Goal: Task Accomplishment & Management: Manage account settings

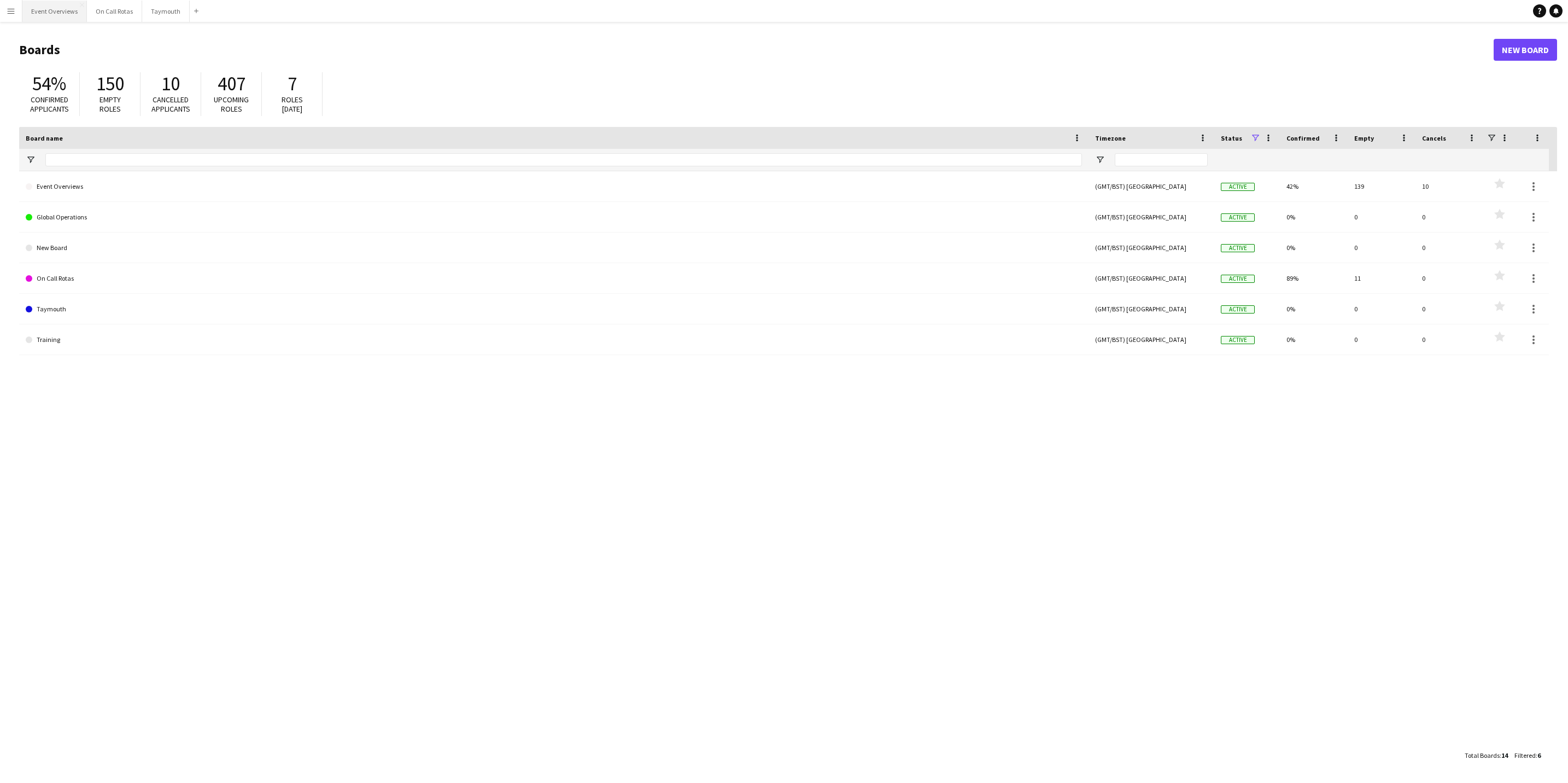
click at [50, 7] on button "Event Overviews Close" at bounding box center [55, 11] width 65 height 21
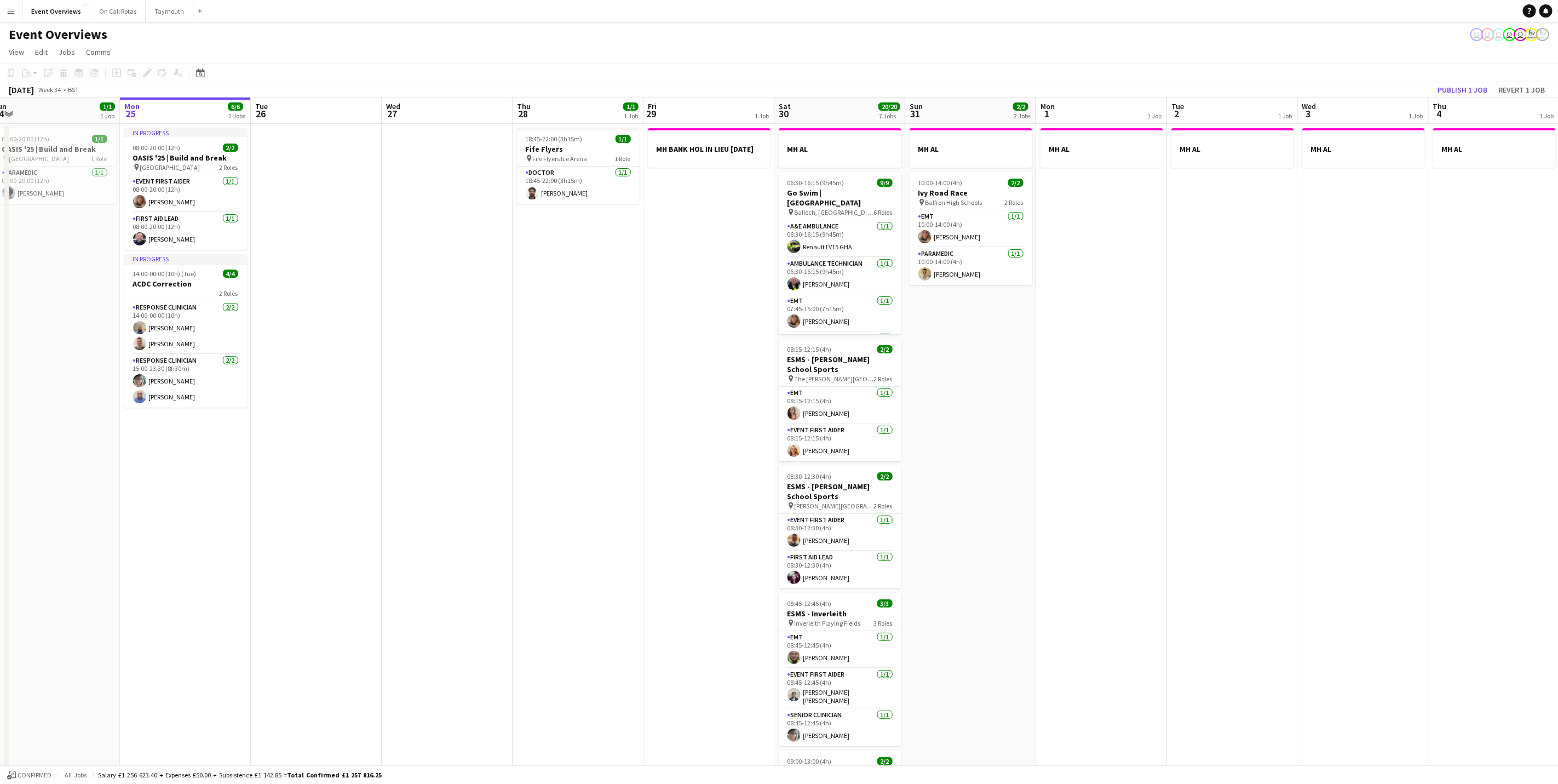
scroll to position [0, 273]
drag, startPoint x: 516, startPoint y: 421, endPoint x: 504, endPoint y: 429, distance: 14.4
click at [504, 429] on app-calendar-viewport "Fri 22 1/1 1 Job Sat 23 13/13 6 Jobs Sun 24 1/1 1 Job Mon 25 6/6 2 Jobs Tue 26 …" at bounding box center [779, 579] width 1558 height 964
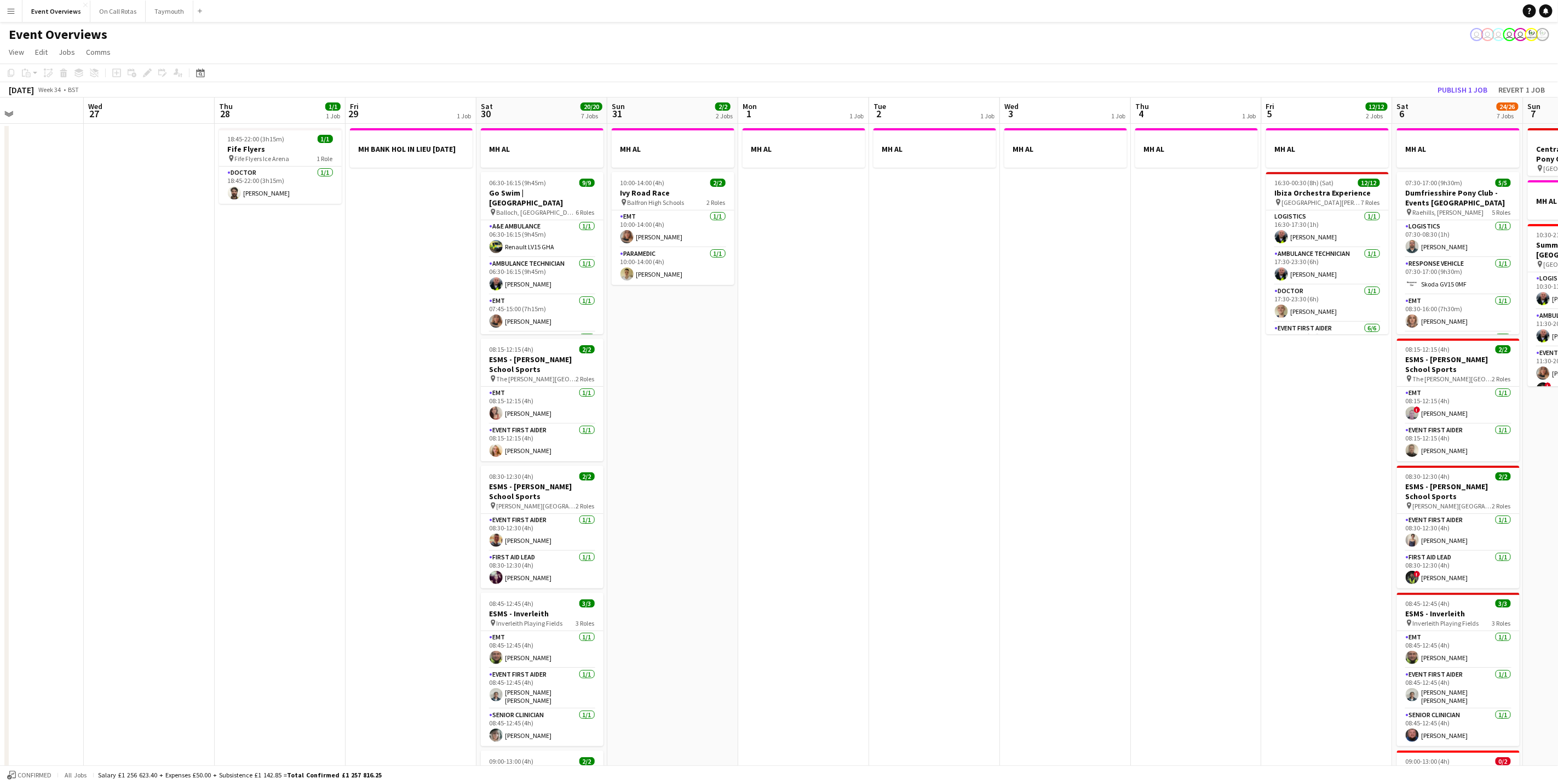
drag, startPoint x: 583, startPoint y: 322, endPoint x: 298, endPoint y: 315, distance: 285.1
click at [298, 315] on app-calendar-viewport "Sun 24 1/1 1 Job Mon 25 6/6 2 Jobs Tue 26 Wed 27 Thu 28 1/1 1 Job Fri 29 1 Job …" at bounding box center [779, 579] width 1558 height 964
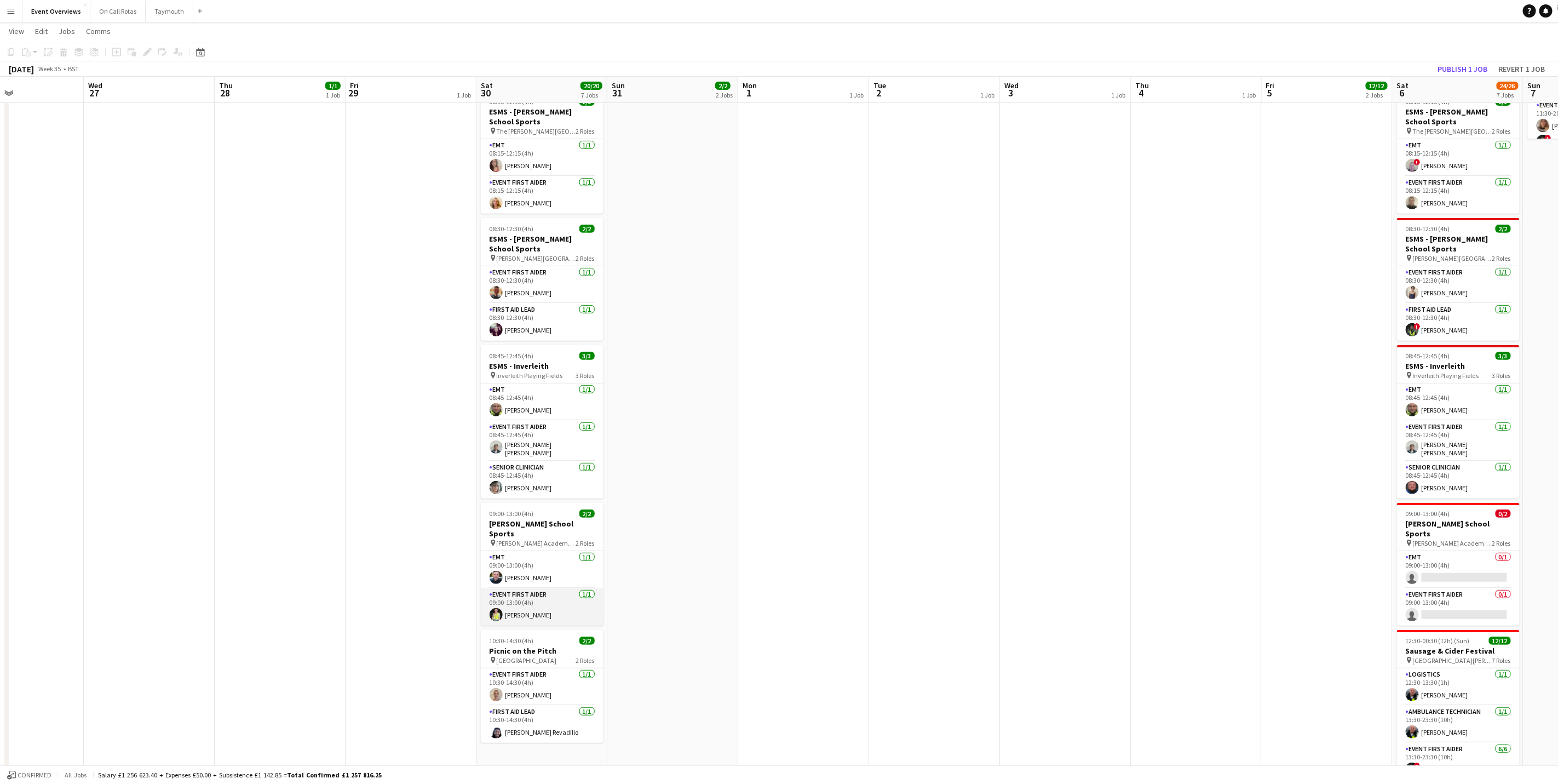
click at [531, 606] on app-card-role "Event First Aider [DATE] 09:00-13:00 (4h) [PERSON_NAME]" at bounding box center [542, 606] width 122 height 37
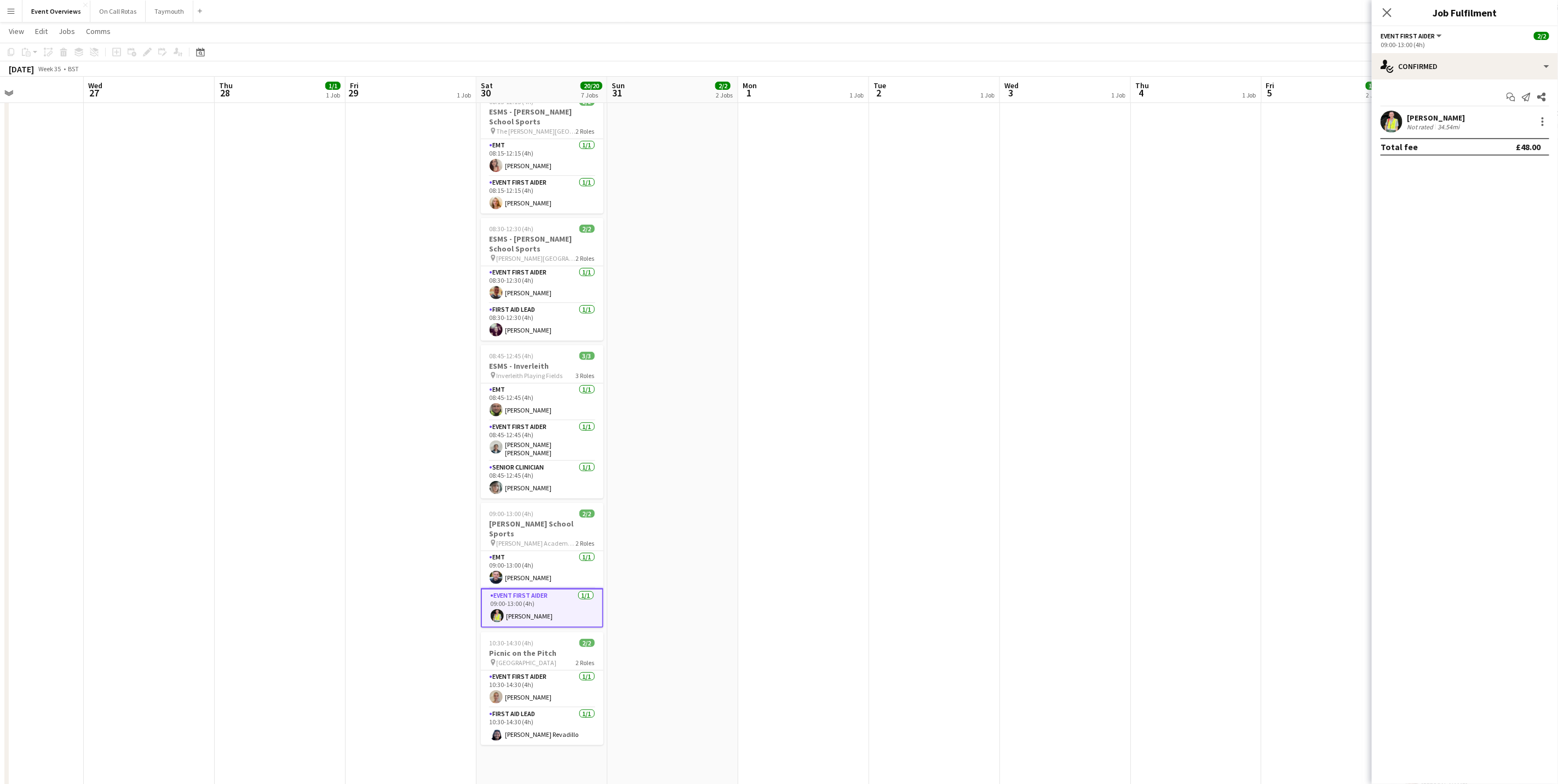
click at [1467, 127] on div "[PERSON_NAME] Not rated 34.54mi" at bounding box center [1464, 121] width 186 height 22
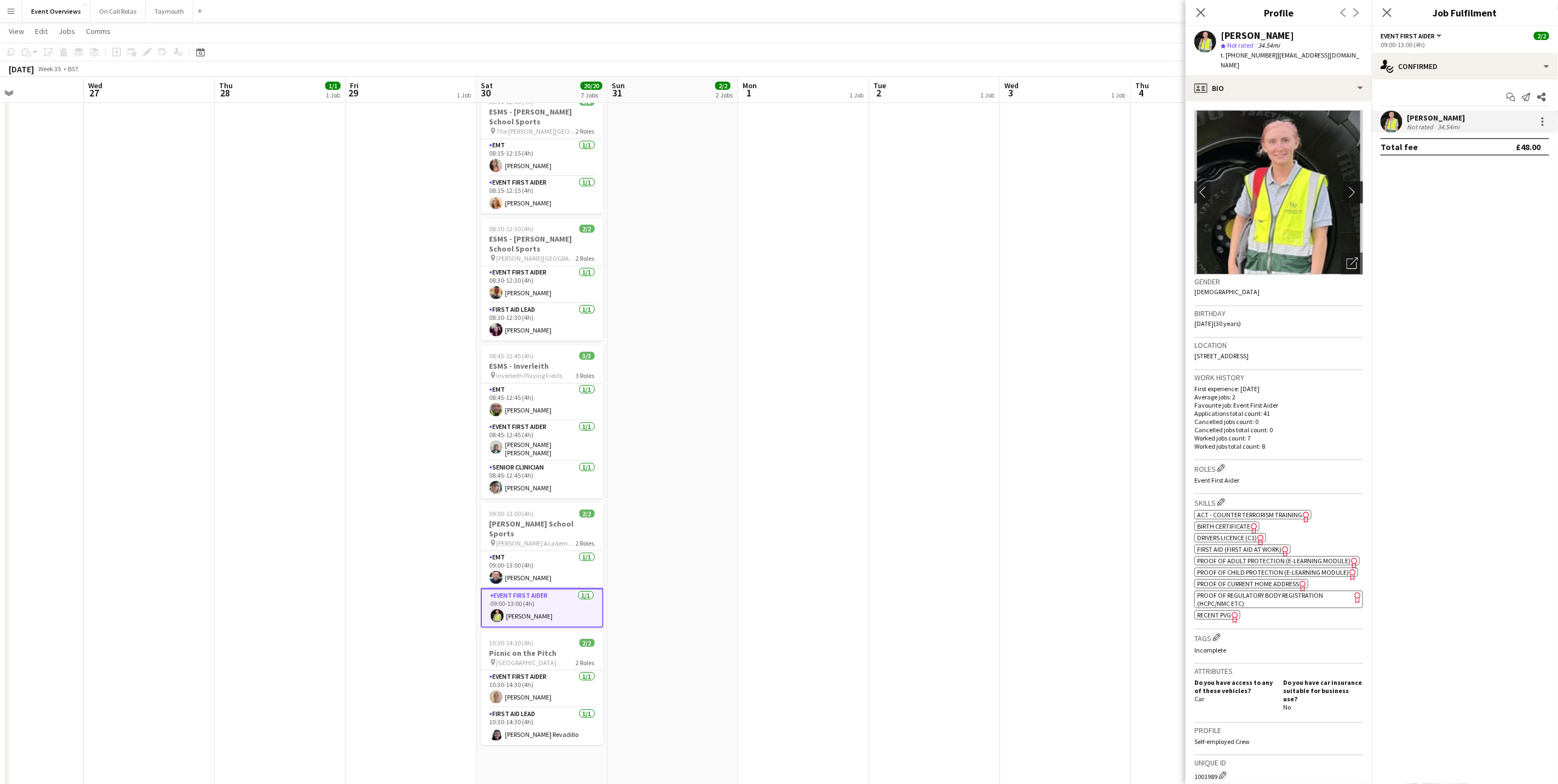
click at [1347, 186] on app-icon "chevron-right" at bounding box center [1355, 192] width 17 height 11
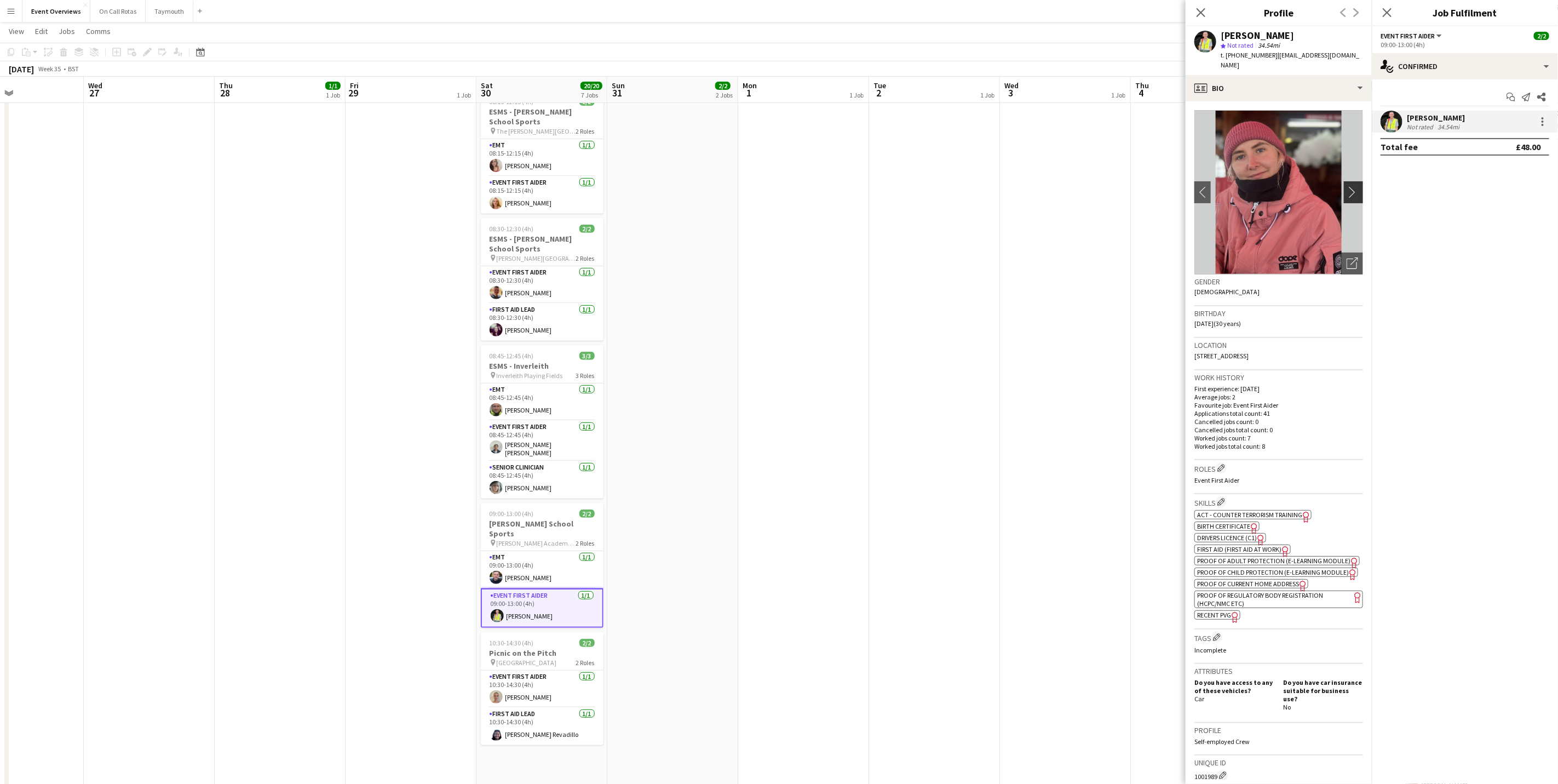
click at [1347, 186] on app-icon "chevron-right" at bounding box center [1355, 192] width 17 height 11
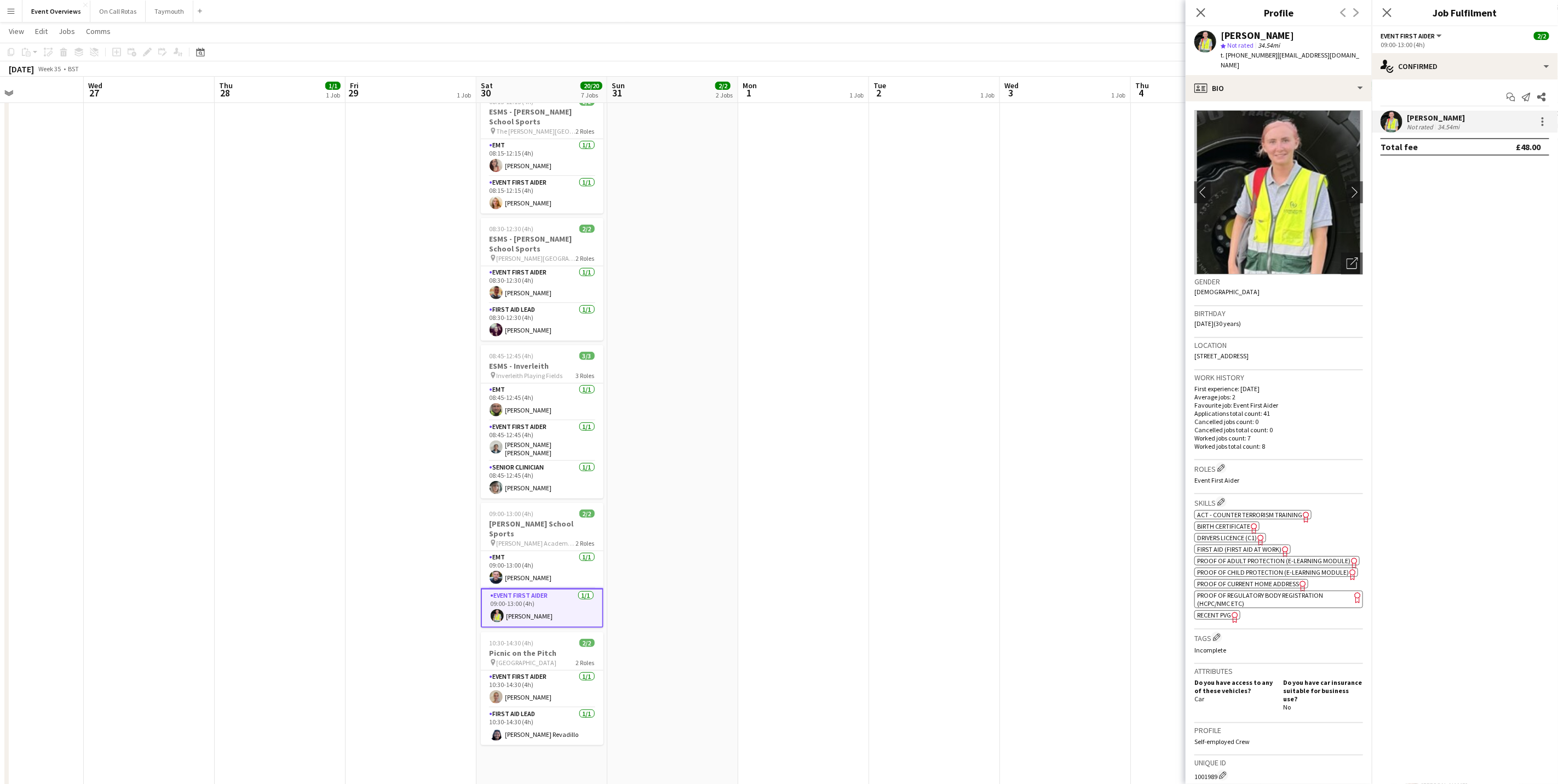
click at [1374, 12] on div "Close pop-in" at bounding box center [1387, 12] width 31 height 25
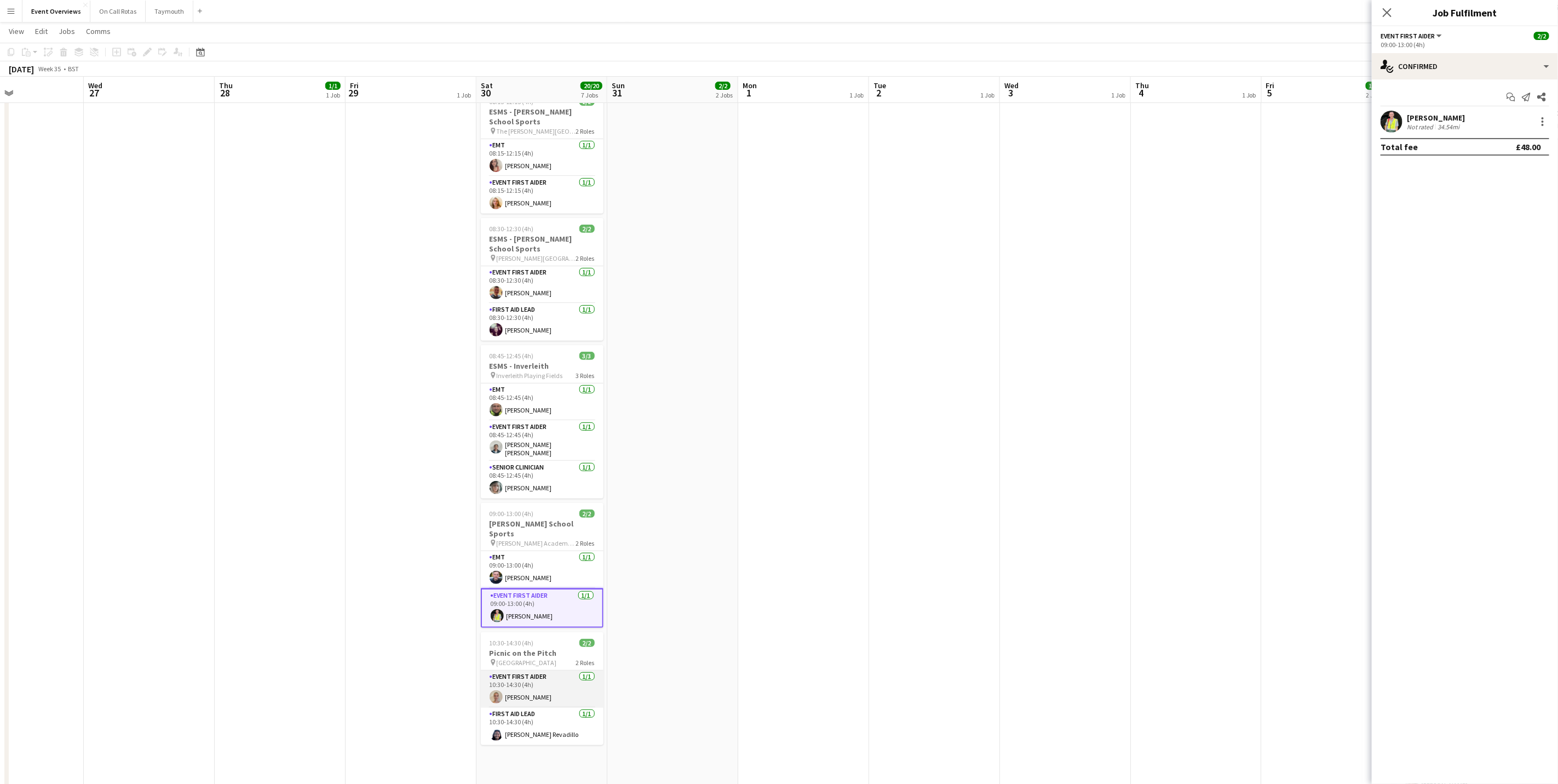
click at [544, 690] on app-card-role "Event First Aider [DATE] 10:30-14:30 (4h) [PERSON_NAME]" at bounding box center [542, 689] width 122 height 37
click at [1432, 120] on div "[PERSON_NAME]" at bounding box center [1436, 117] width 58 height 10
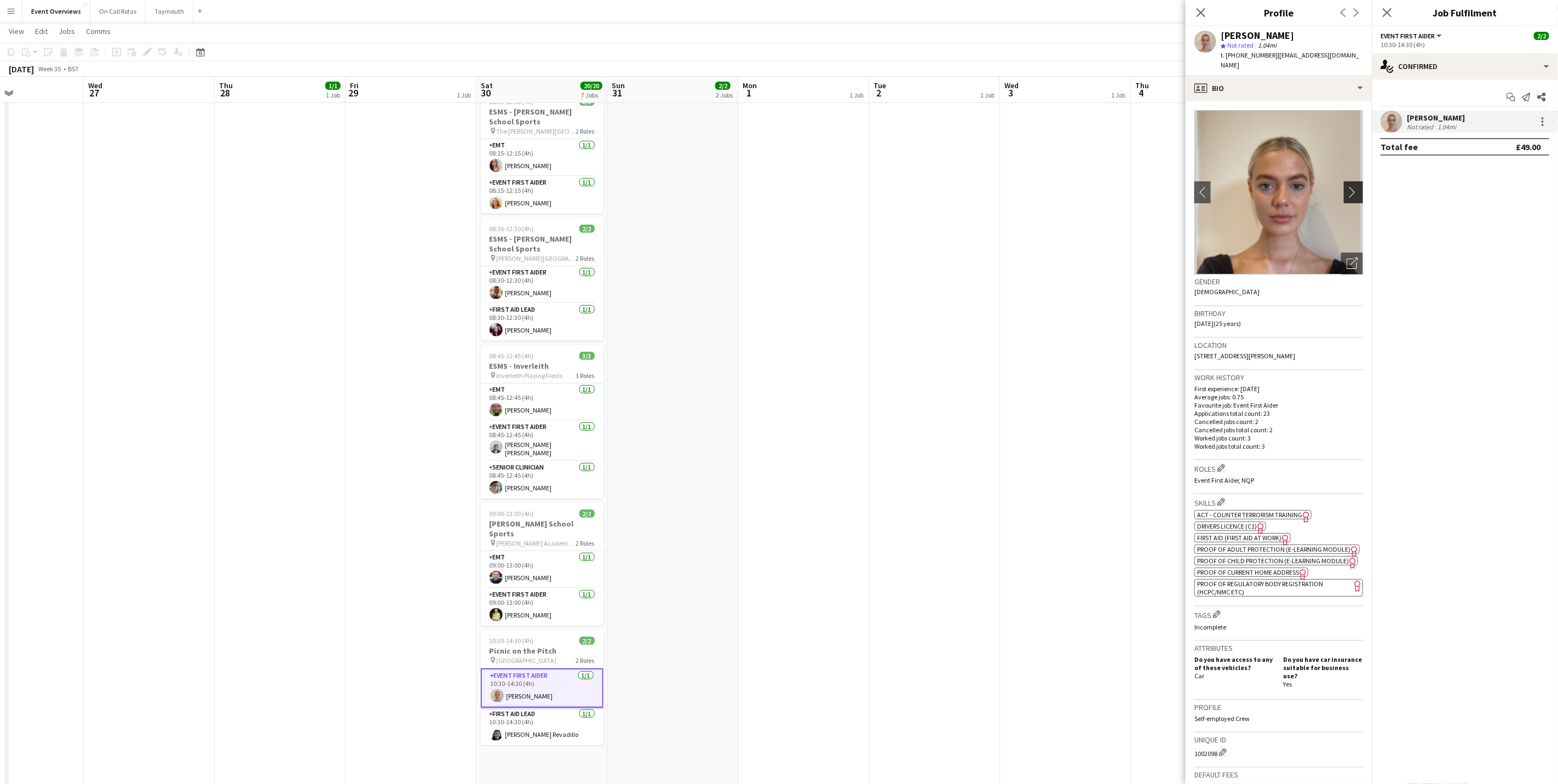
click at [1344, 181] on button "chevron-right" at bounding box center [1355, 192] width 22 height 22
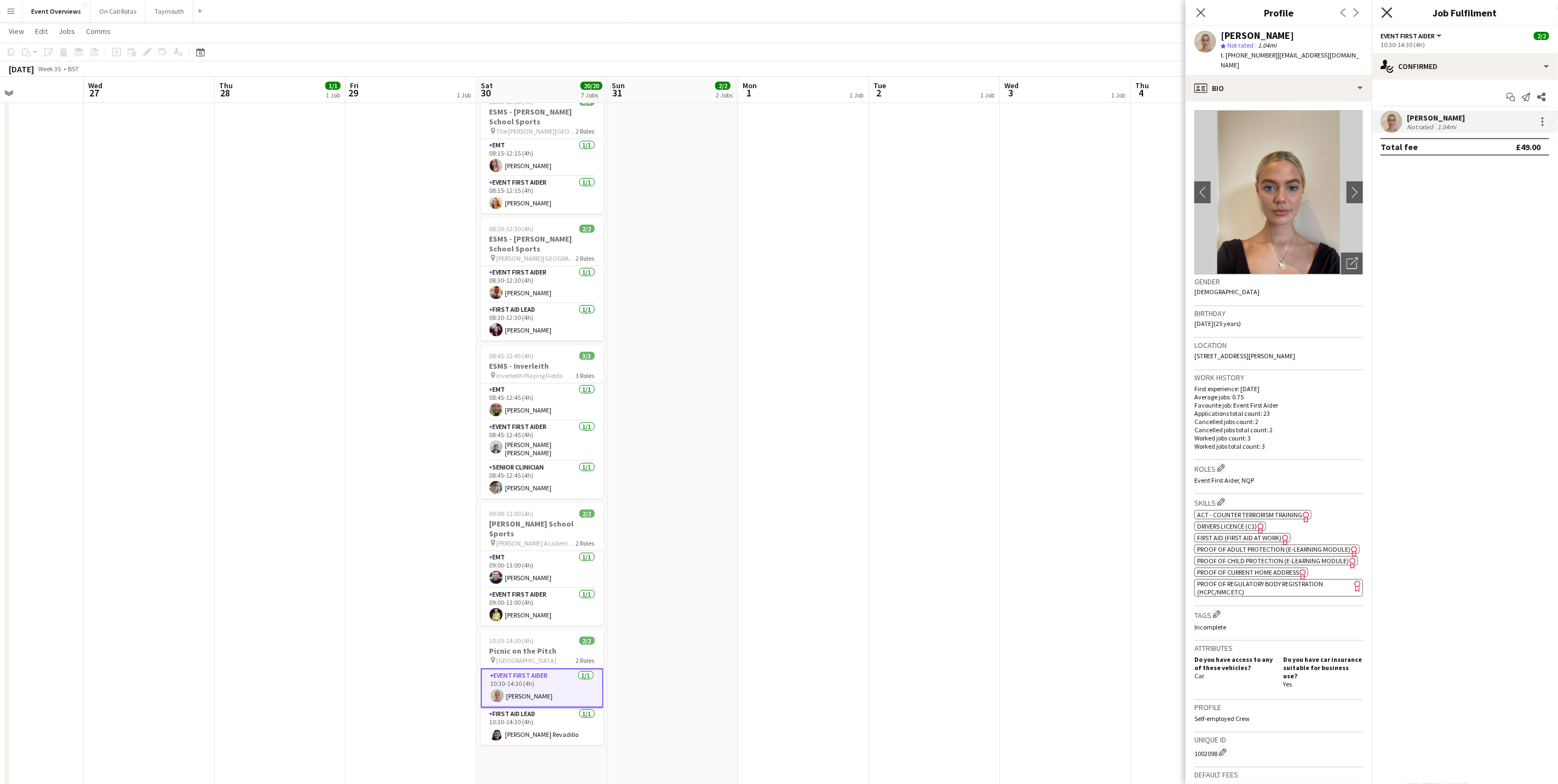
click at [1385, 15] on icon at bounding box center [1387, 11] width 11 height 11
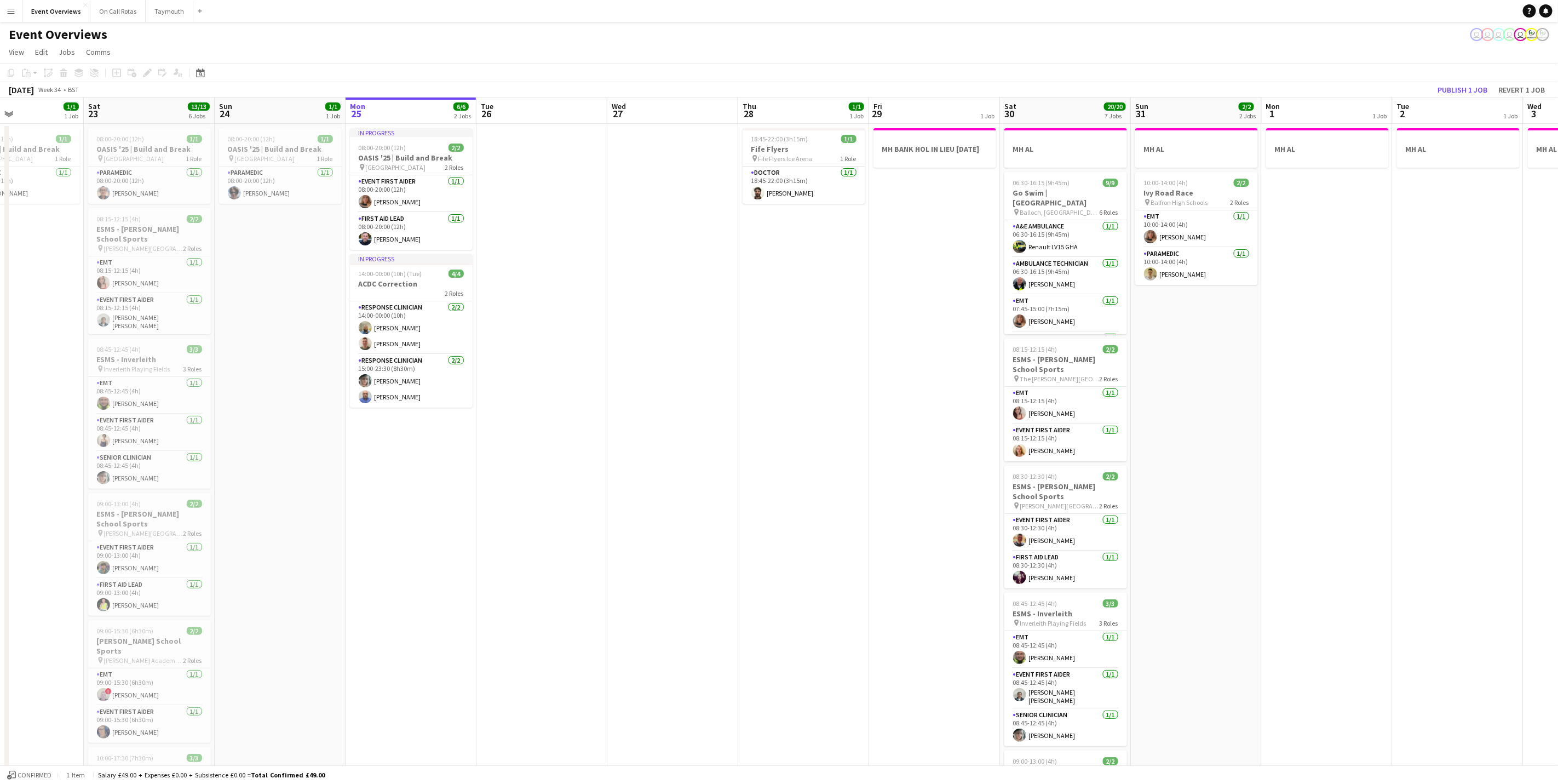
scroll to position [0, 291]
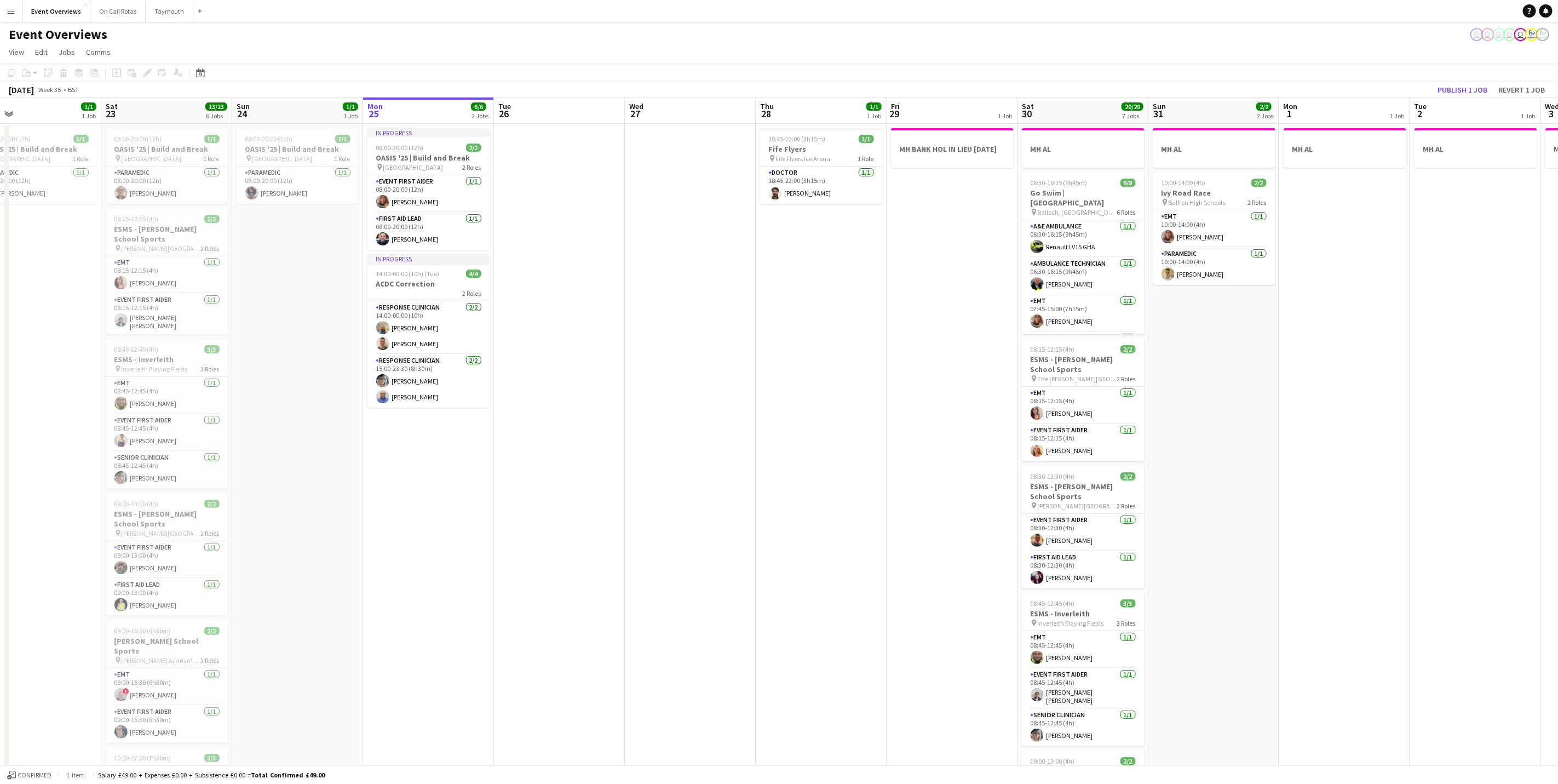
click at [751, 377] on app-calendar-viewport "Wed 20 3/3 2 Jobs Thu 21 65/65 2 Jobs Fri 22 1/1 1 Job Sat 23 13/13 6 Jobs Sun …" at bounding box center [779, 579] width 1558 height 964
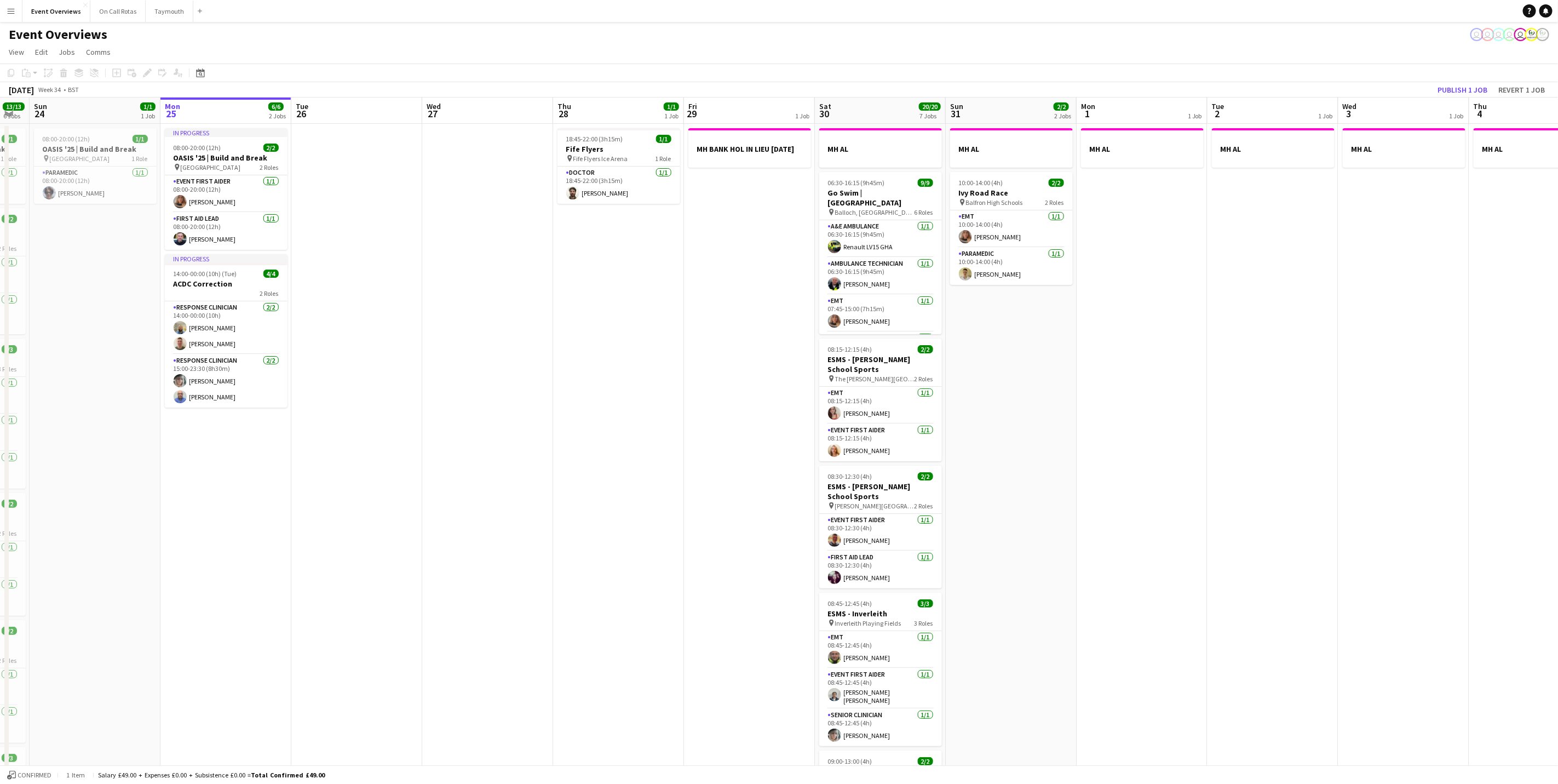
scroll to position [0, 376]
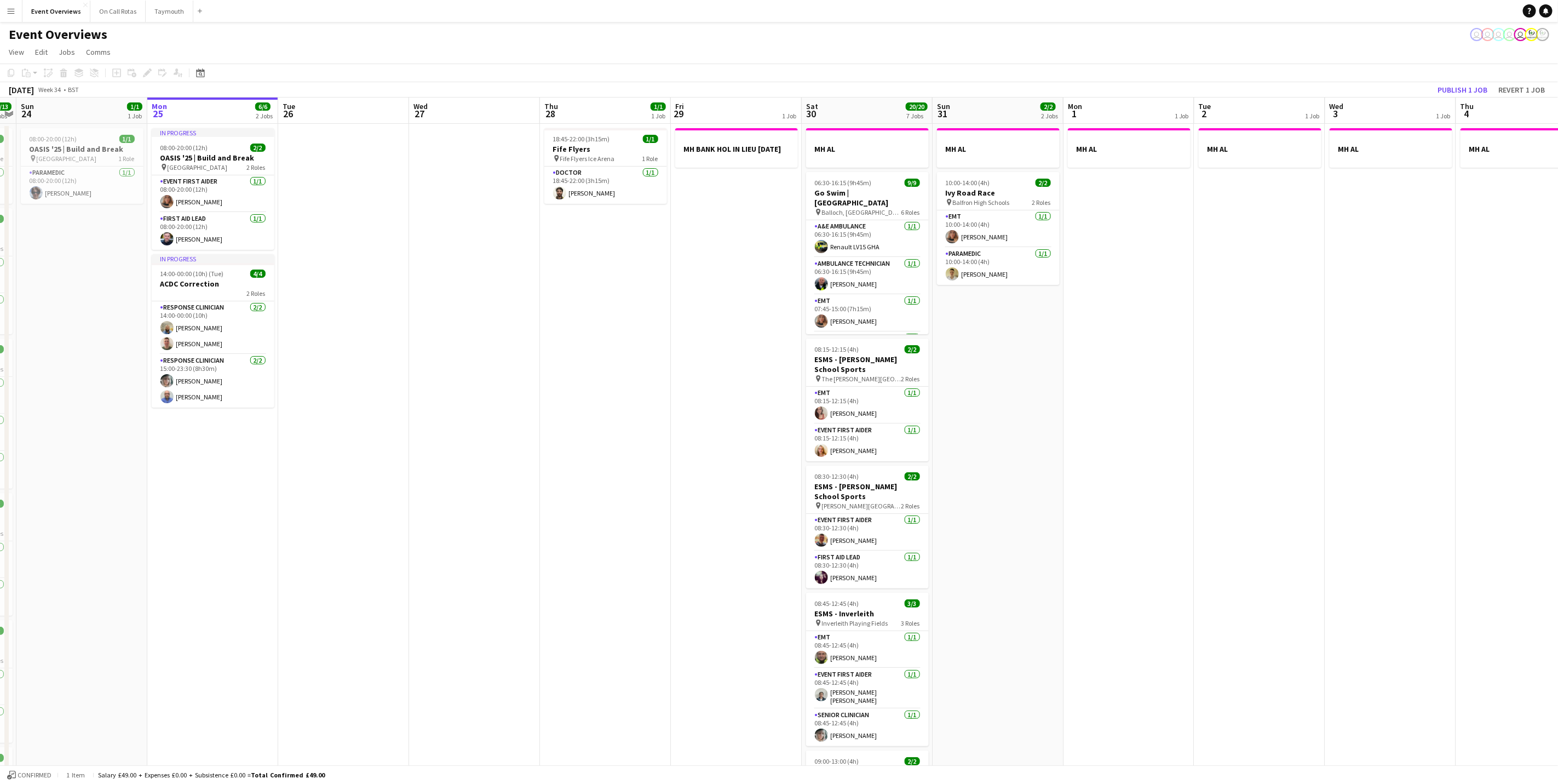
drag, startPoint x: 922, startPoint y: 392, endPoint x: 719, endPoint y: 410, distance: 203.8
click at [719, 410] on app-calendar-viewport "Thu 21 65/65 2 Jobs Fri 22 1/1 1 Job Sat 23 13/13 6 Jobs Sun 24 1/1 1 Job Mon 2…" at bounding box center [779, 579] width 1558 height 964
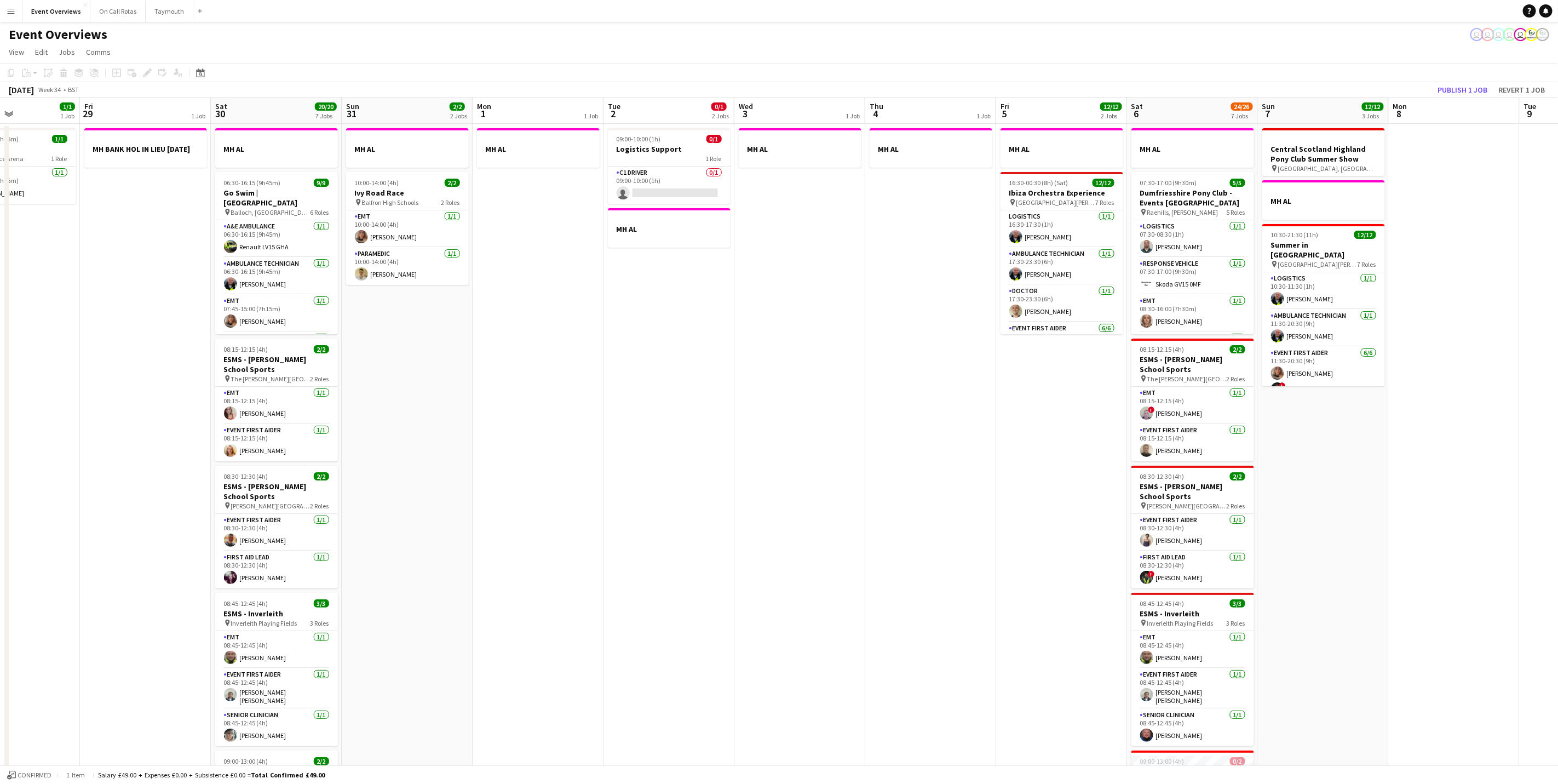
scroll to position [0, 319]
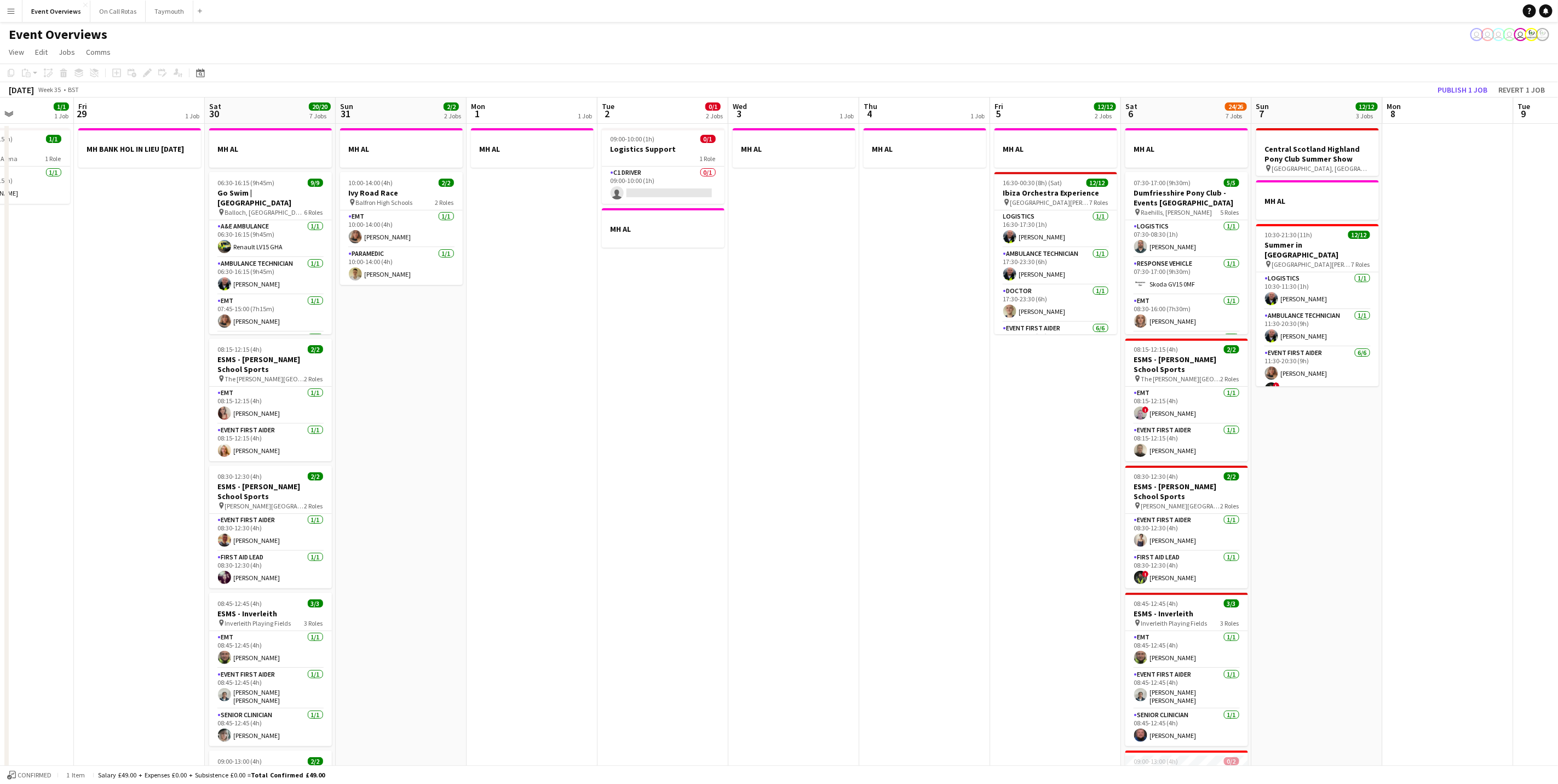
drag, startPoint x: 1467, startPoint y: 476, endPoint x: 871, endPoint y: 446, distance: 596.8
click at [871, 446] on app-calendar-viewport "Tue 26 Wed 27 Thu 28 1/1 1 Job Fri 29 1 Job Sat 30 20/20 7 Jobs Sun 31 2/2 2 Jo…" at bounding box center [779, 579] width 1558 height 964
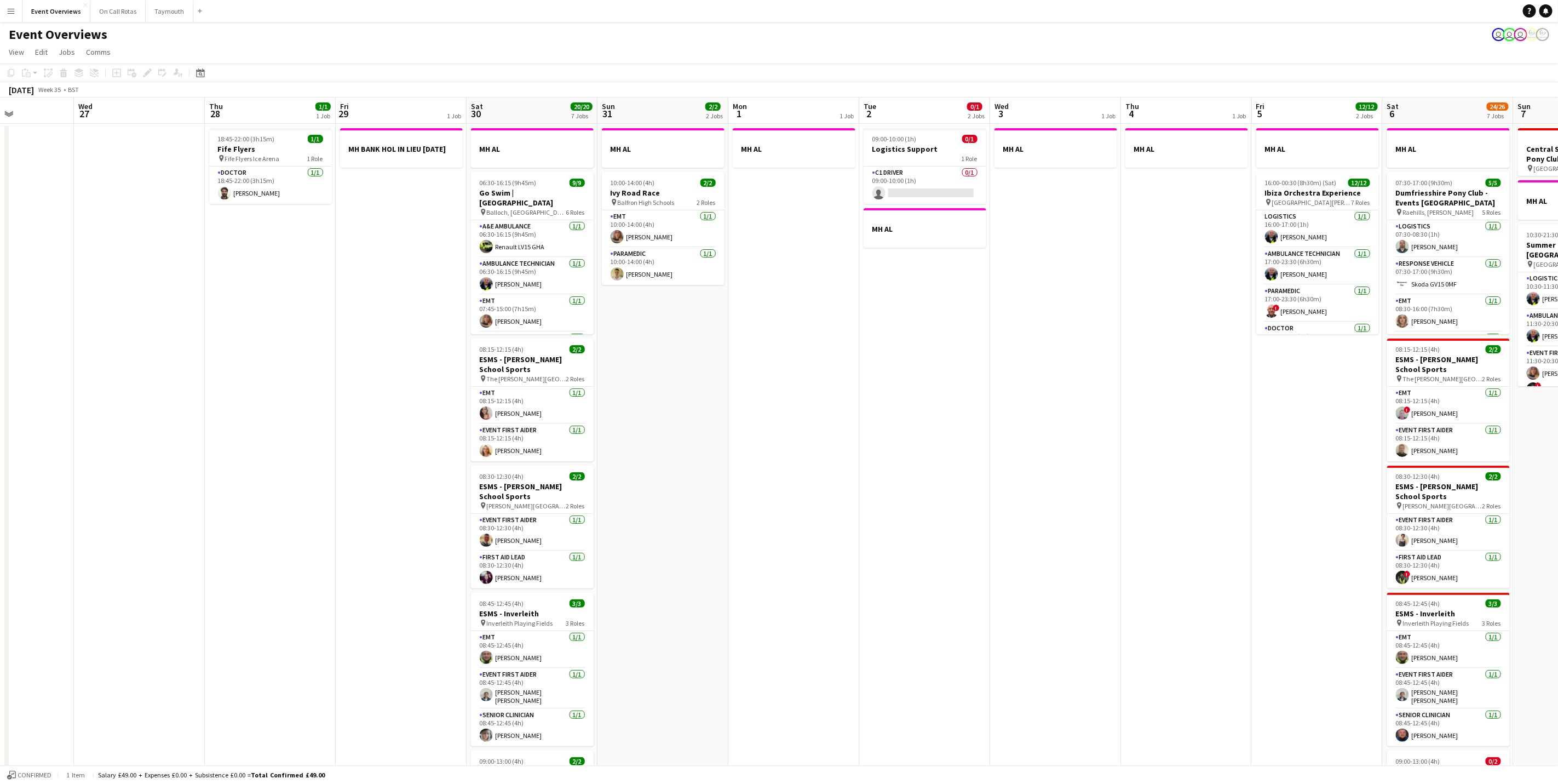
scroll to position [0, 248]
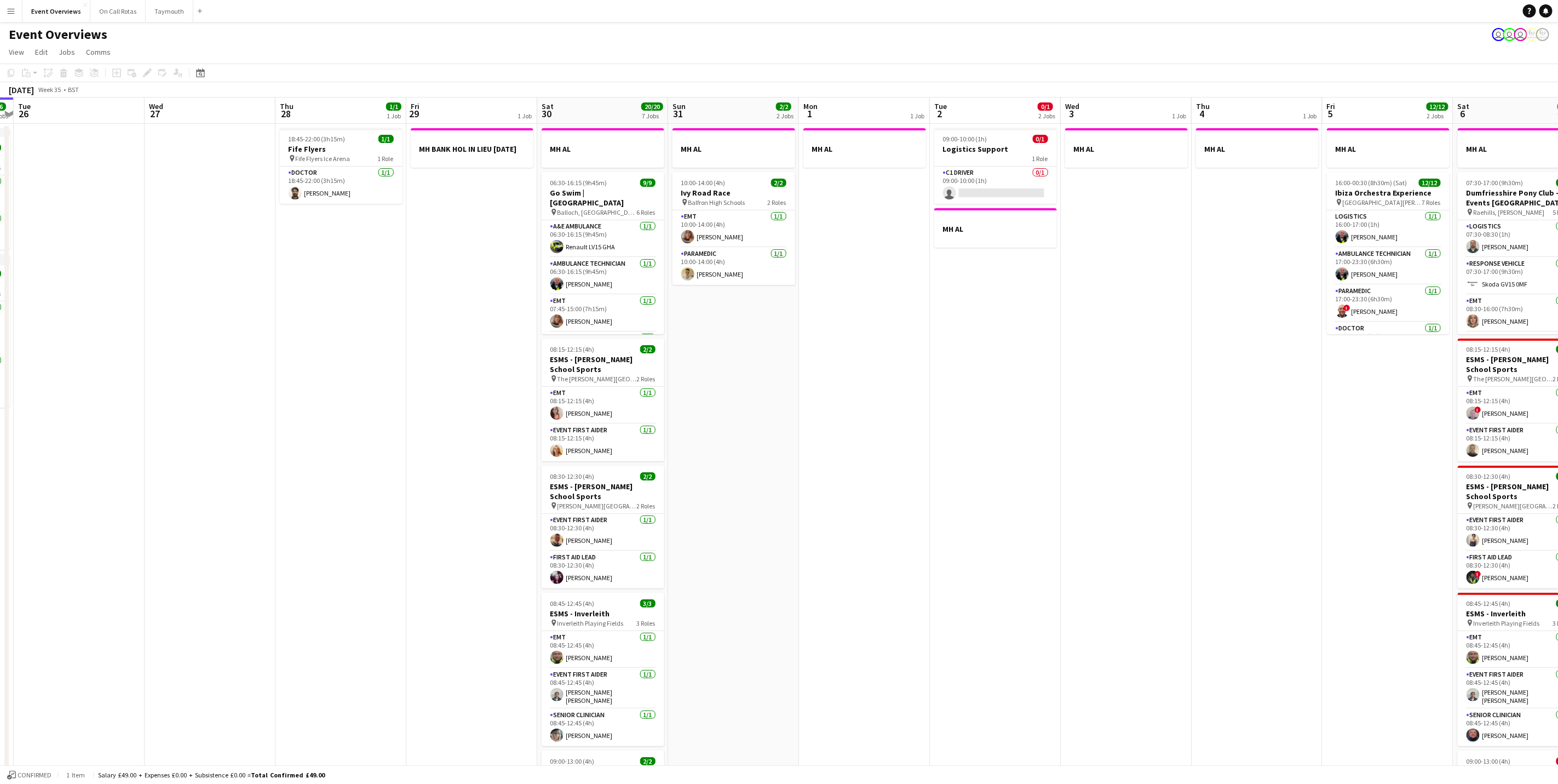
drag, startPoint x: 558, startPoint y: 465, endPoint x: 753, endPoint y: 461, distance: 195.0
click at [753, 461] on app-calendar-viewport "Sun 24 1/1 1 Job Mon 25 6/6 2 Jobs Tue 26 Wed 27 Thu 28 1/1 1 Job Fri 29 1 Job …" at bounding box center [779, 579] width 1558 height 964
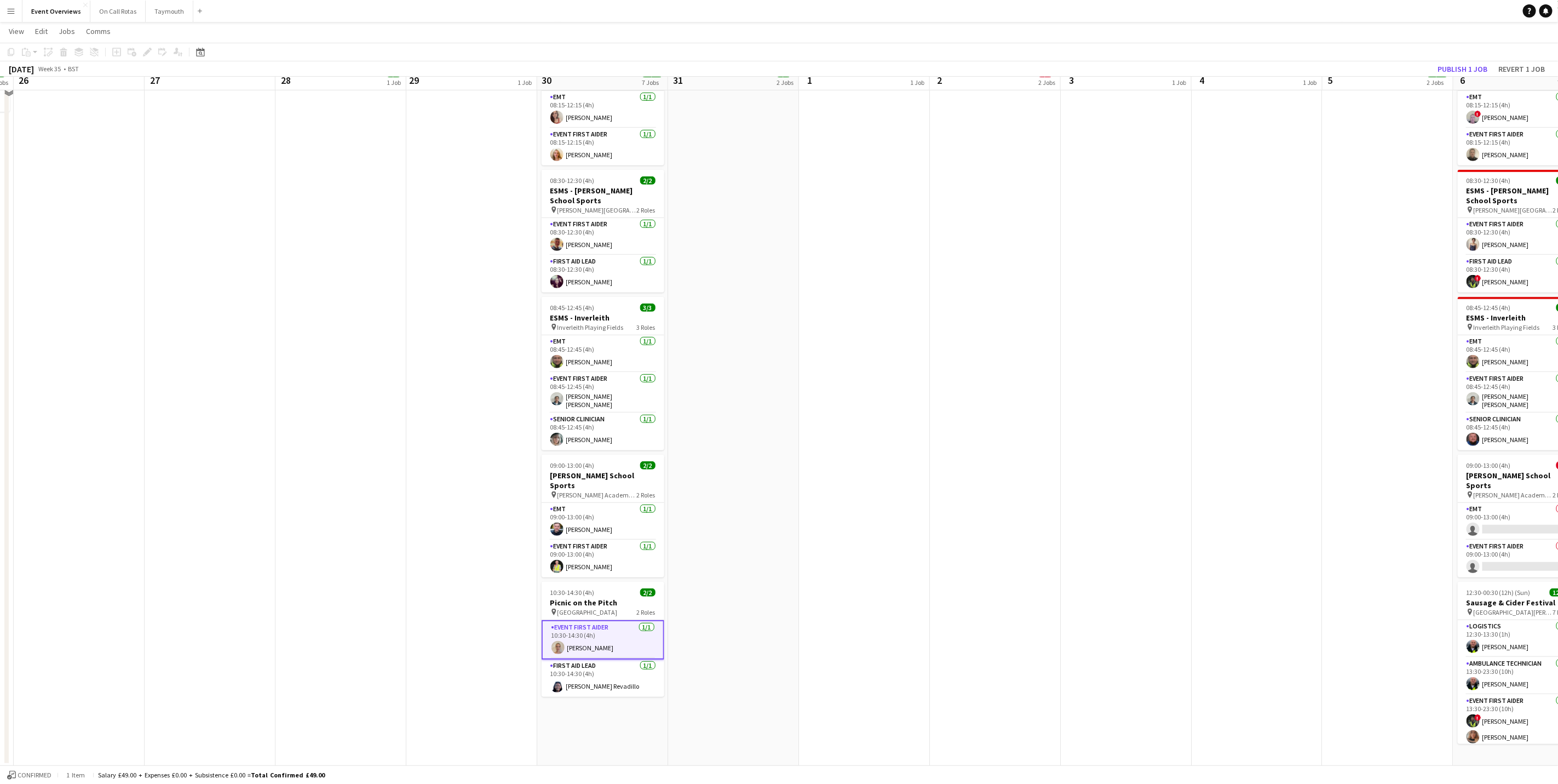
scroll to position [0, 0]
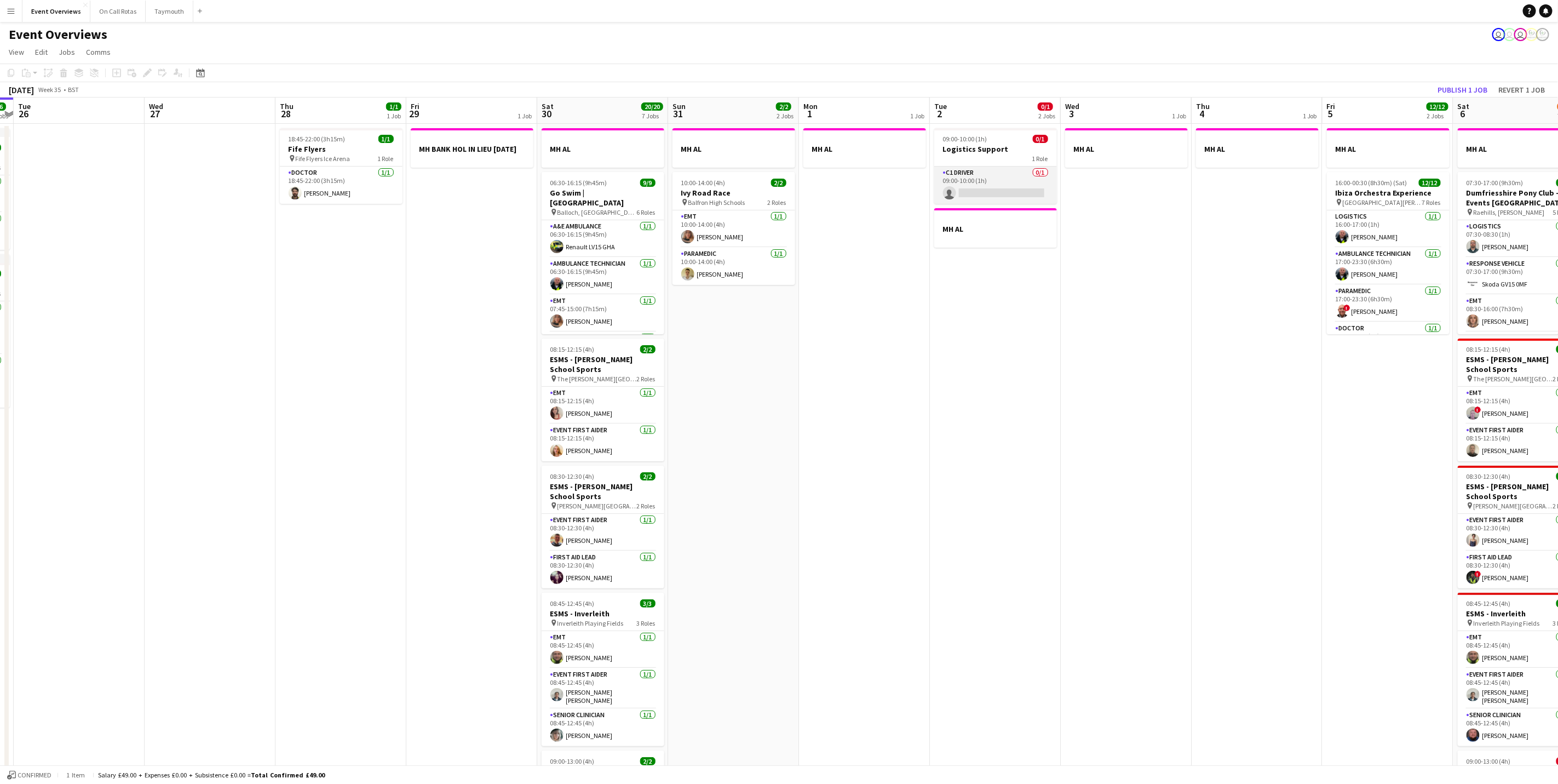
click at [985, 177] on app-card-role "C1 Driver 0/1 09:00-10:00 (1h) single-neutral-actions" at bounding box center [995, 184] width 122 height 37
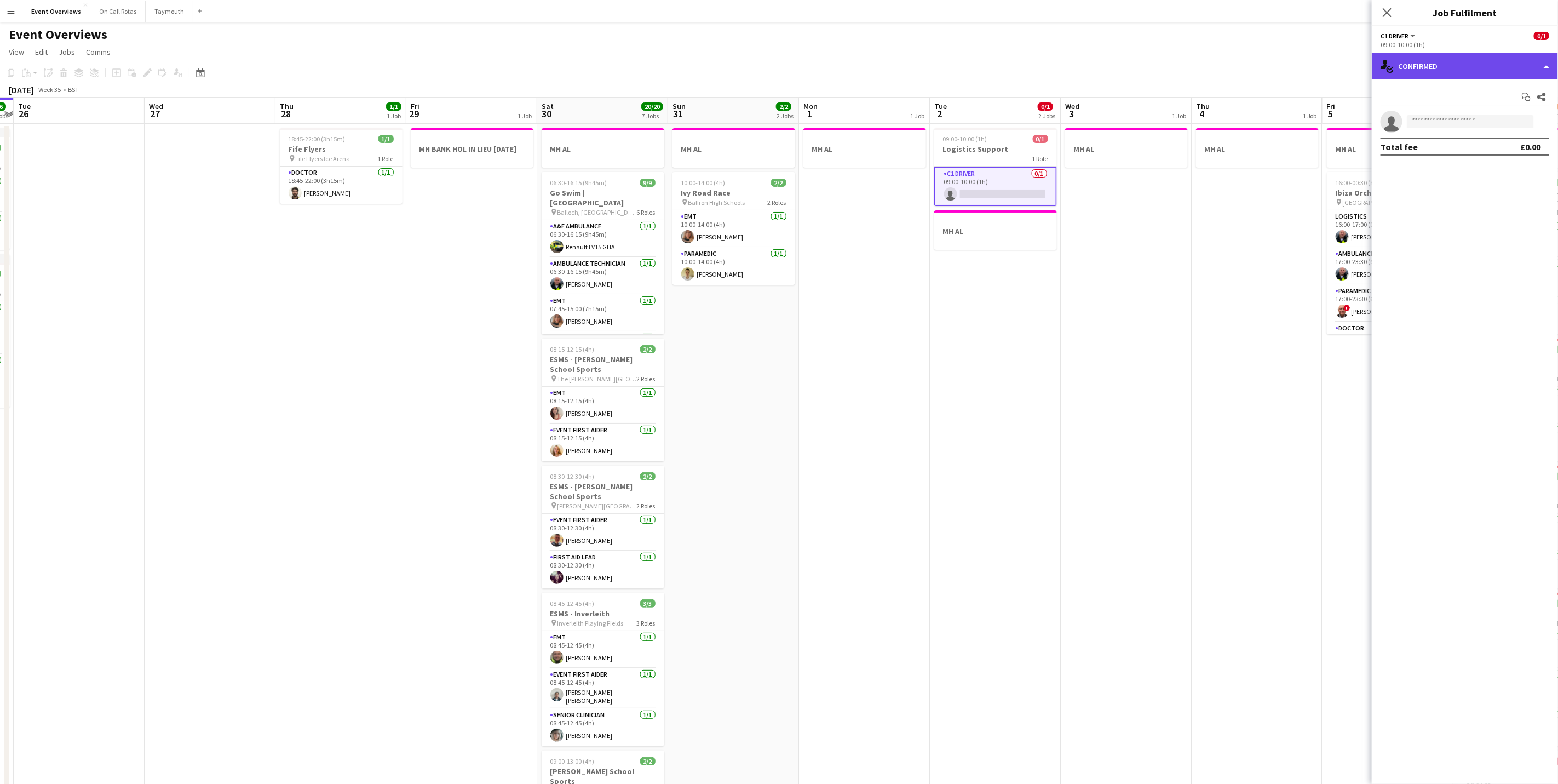
click at [1437, 63] on div "single-neutral-actions-check-2 Confirmed" at bounding box center [1464, 67] width 186 height 27
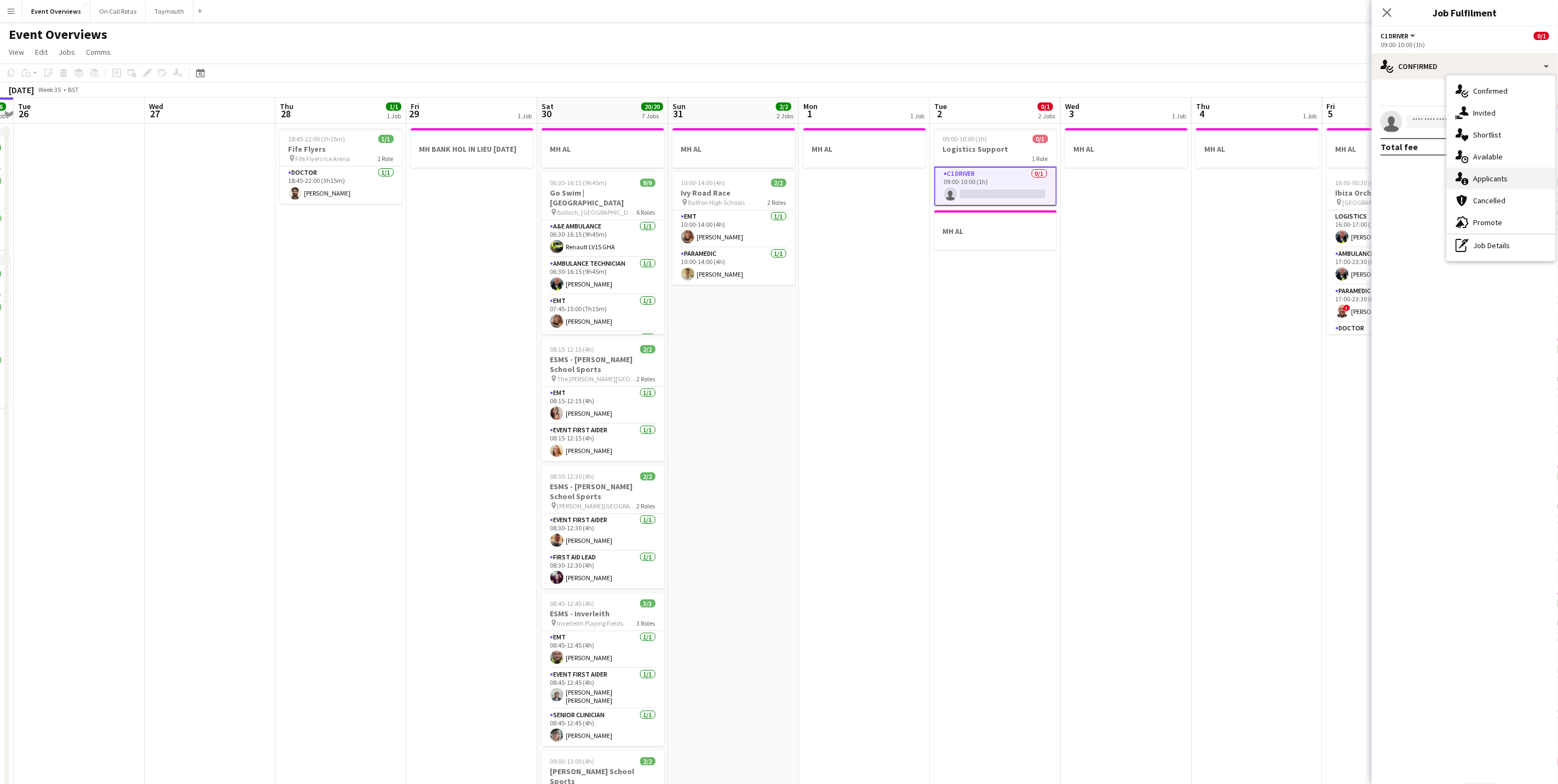
click at [1491, 184] on div "single-neutral-actions-information Applicants" at bounding box center [1502, 178] width 109 height 22
click at [1385, 6] on app-icon "Close pop-in" at bounding box center [1387, 12] width 16 height 16
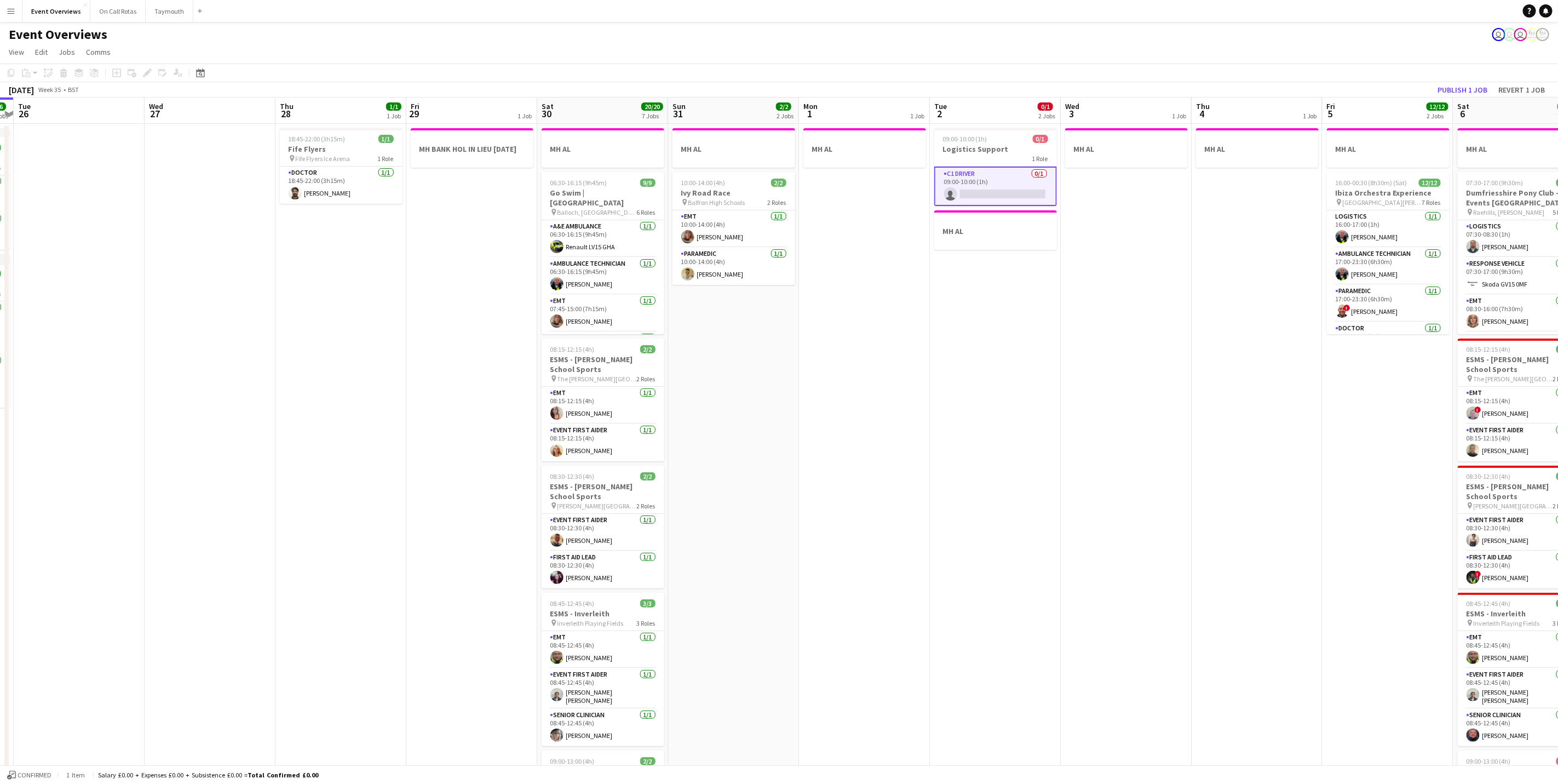
click at [1070, 501] on app-date-cell "MH AL" at bounding box center [1126, 593] width 131 height 938
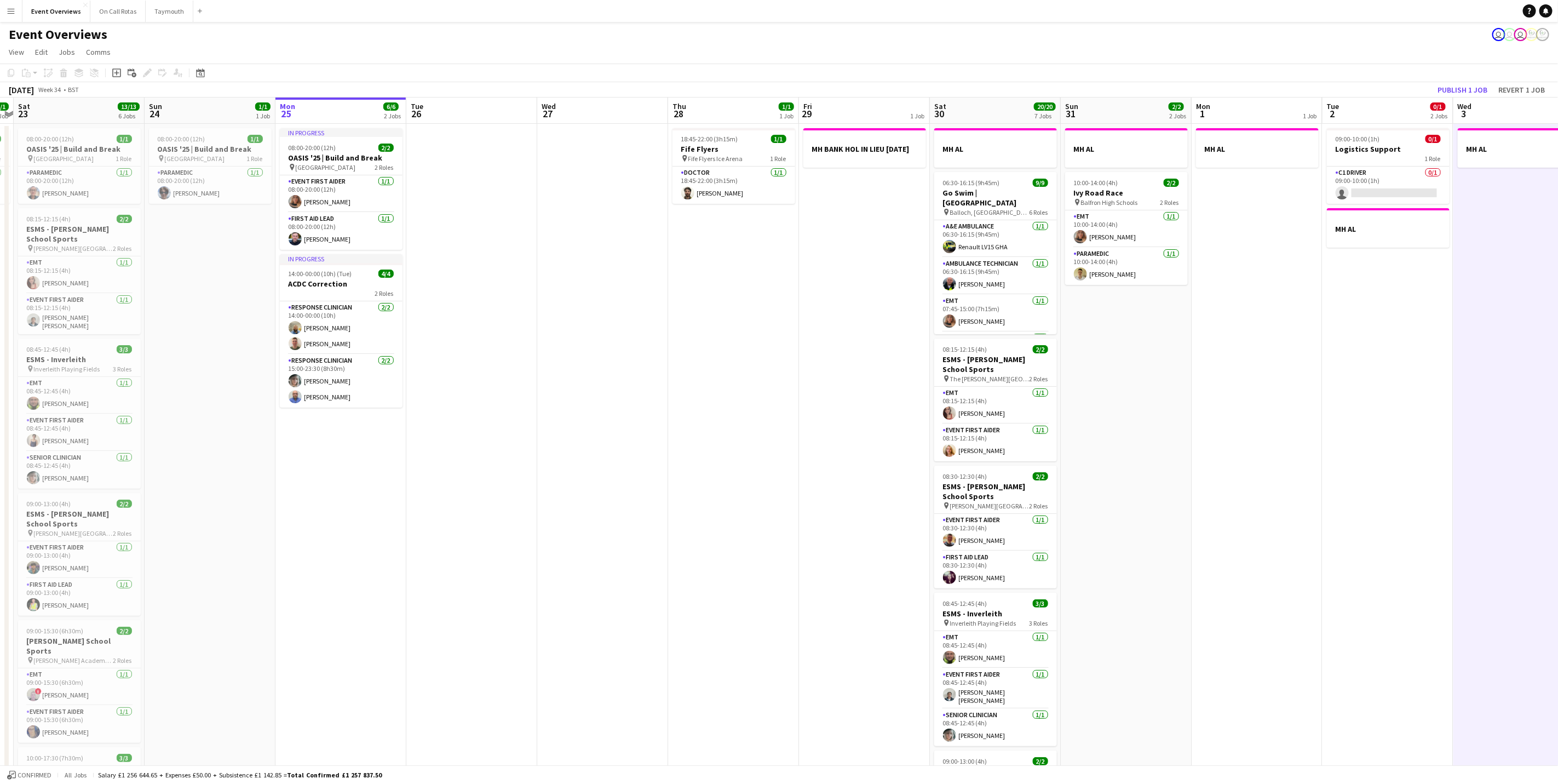
scroll to position [0, 285]
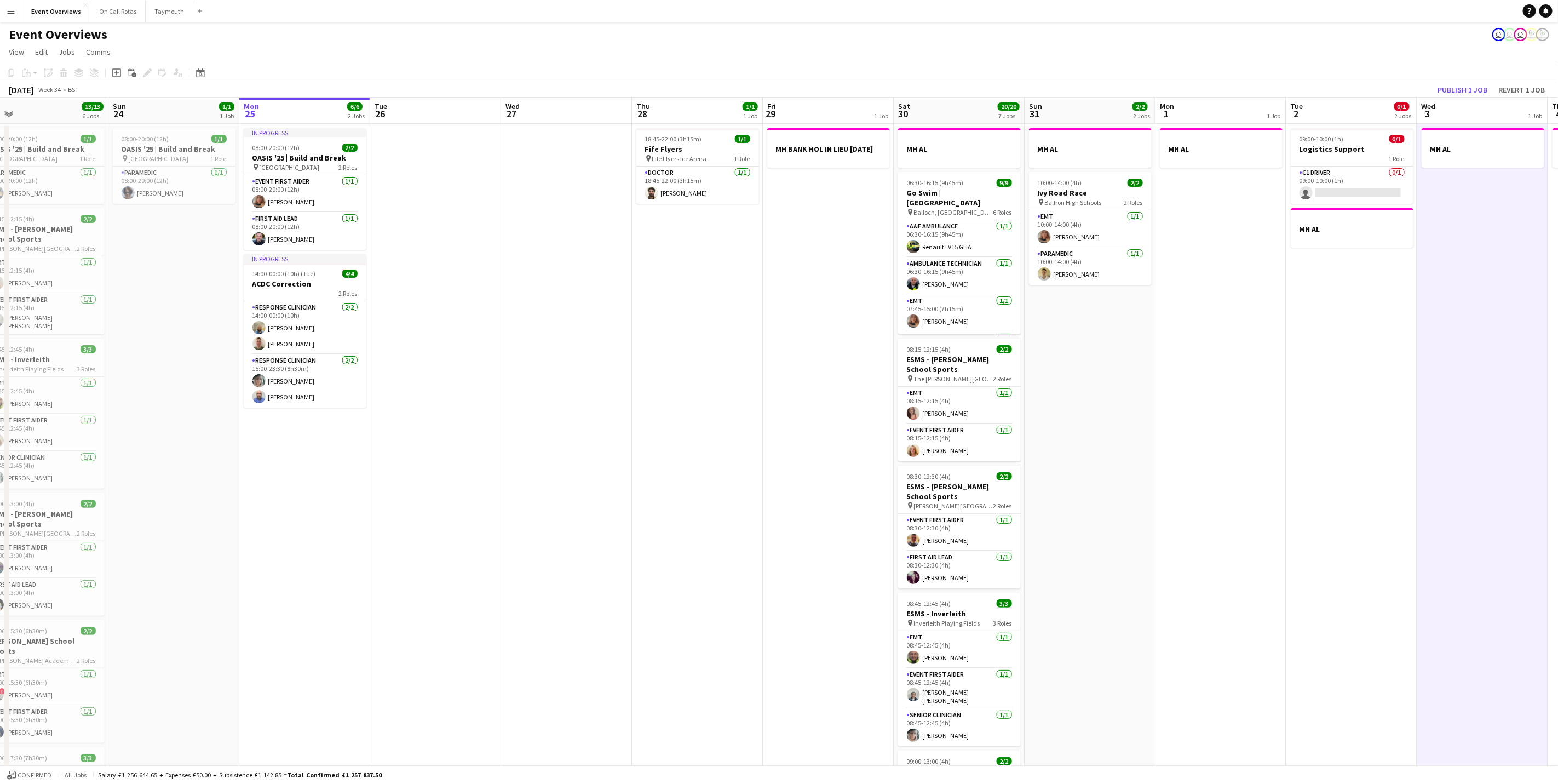
drag, startPoint x: 1199, startPoint y: 574, endPoint x: 1209, endPoint y: 574, distance: 10.0
click at [1209, 574] on app-calendar-viewport "Thu 21 65/65 2 Jobs Fri 22 1/1 1 Job Sat 23 13/13 6 Jobs Sun 24 1/1 1 Job Mon 2…" at bounding box center [779, 579] width 1558 height 964
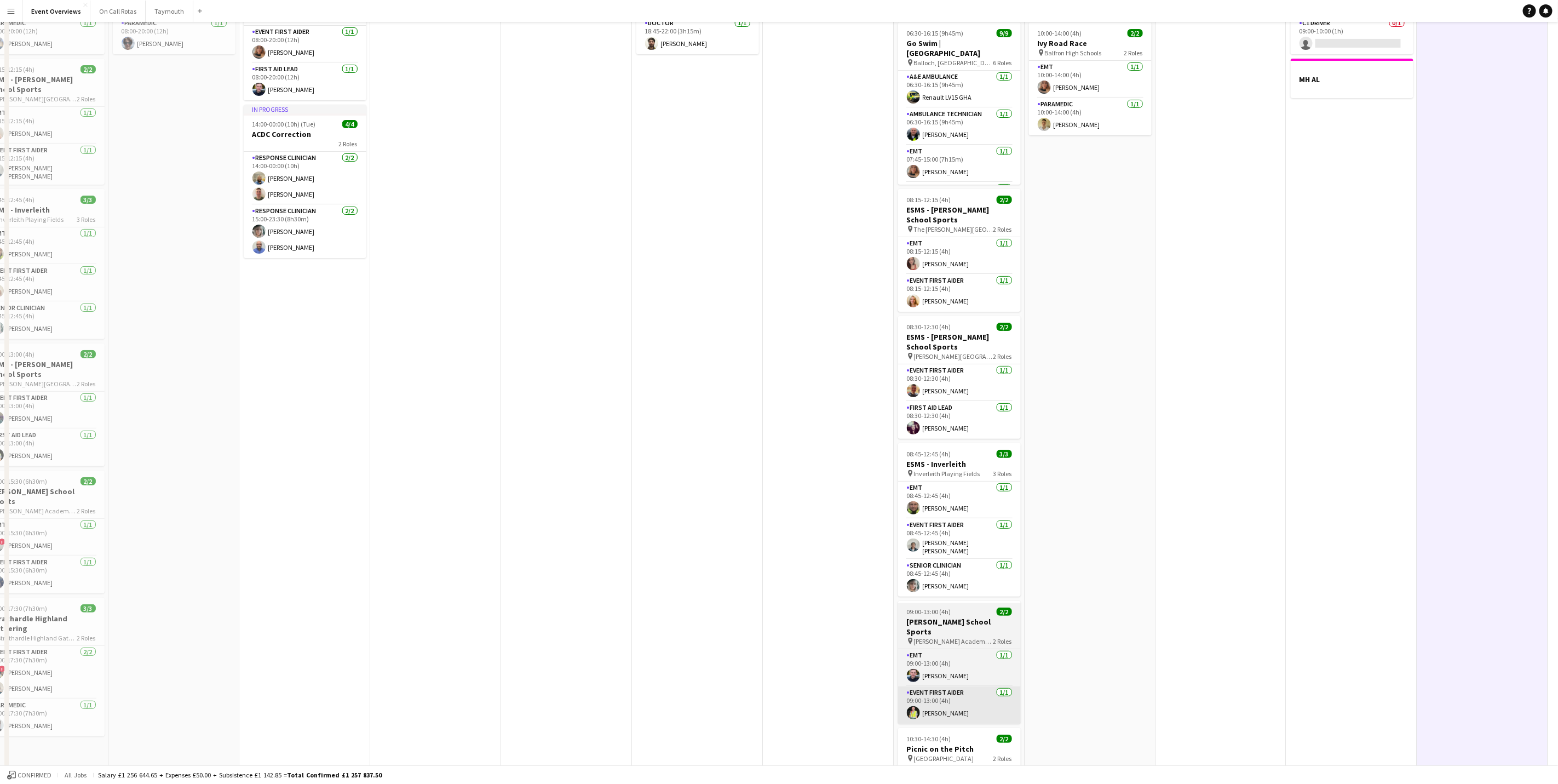
scroll to position [295, 0]
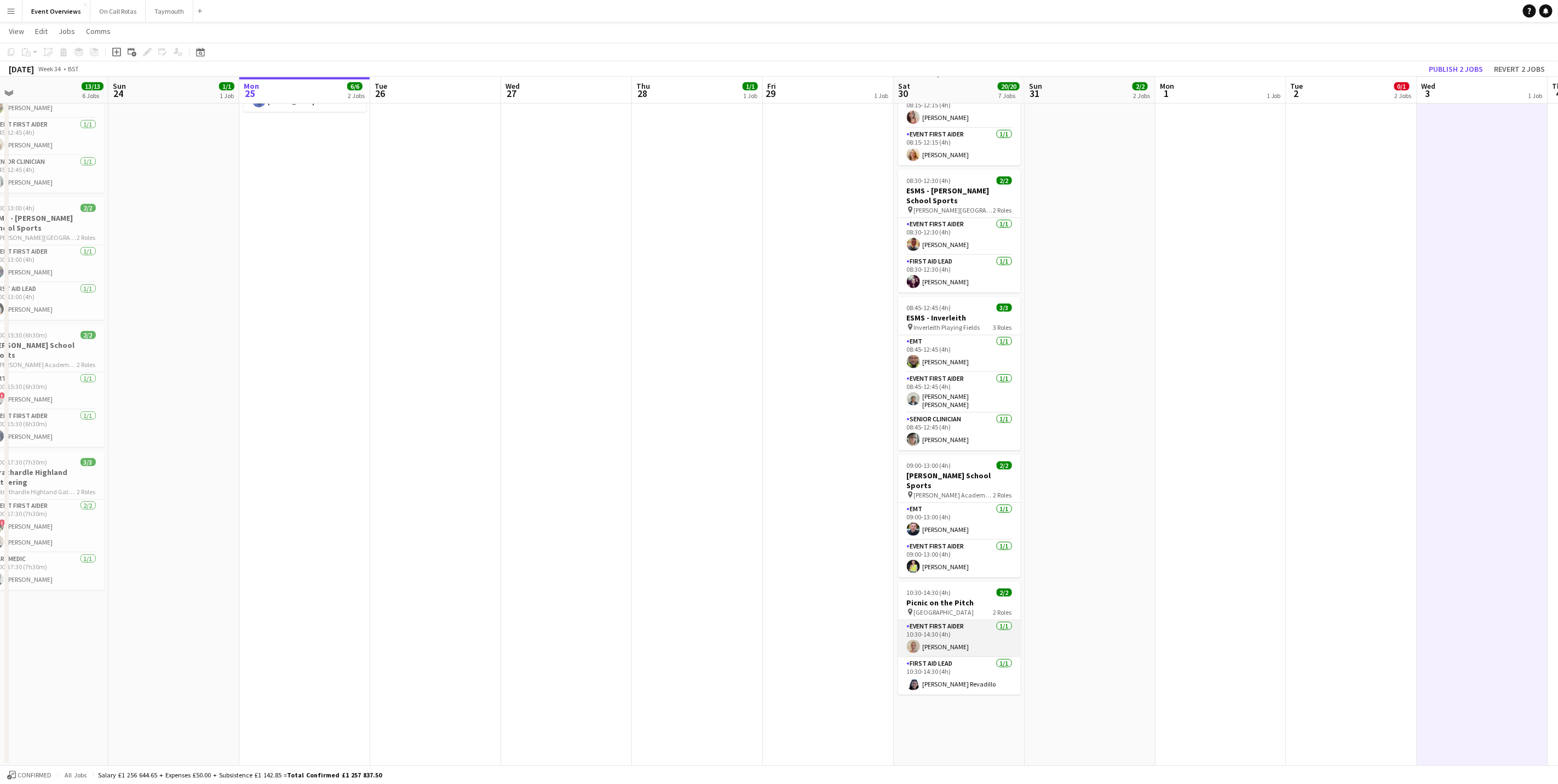
click at [949, 620] on app-card-role "Event First Aider [DATE] 10:30-14:30 (4h) [PERSON_NAME]" at bounding box center [959, 638] width 122 height 37
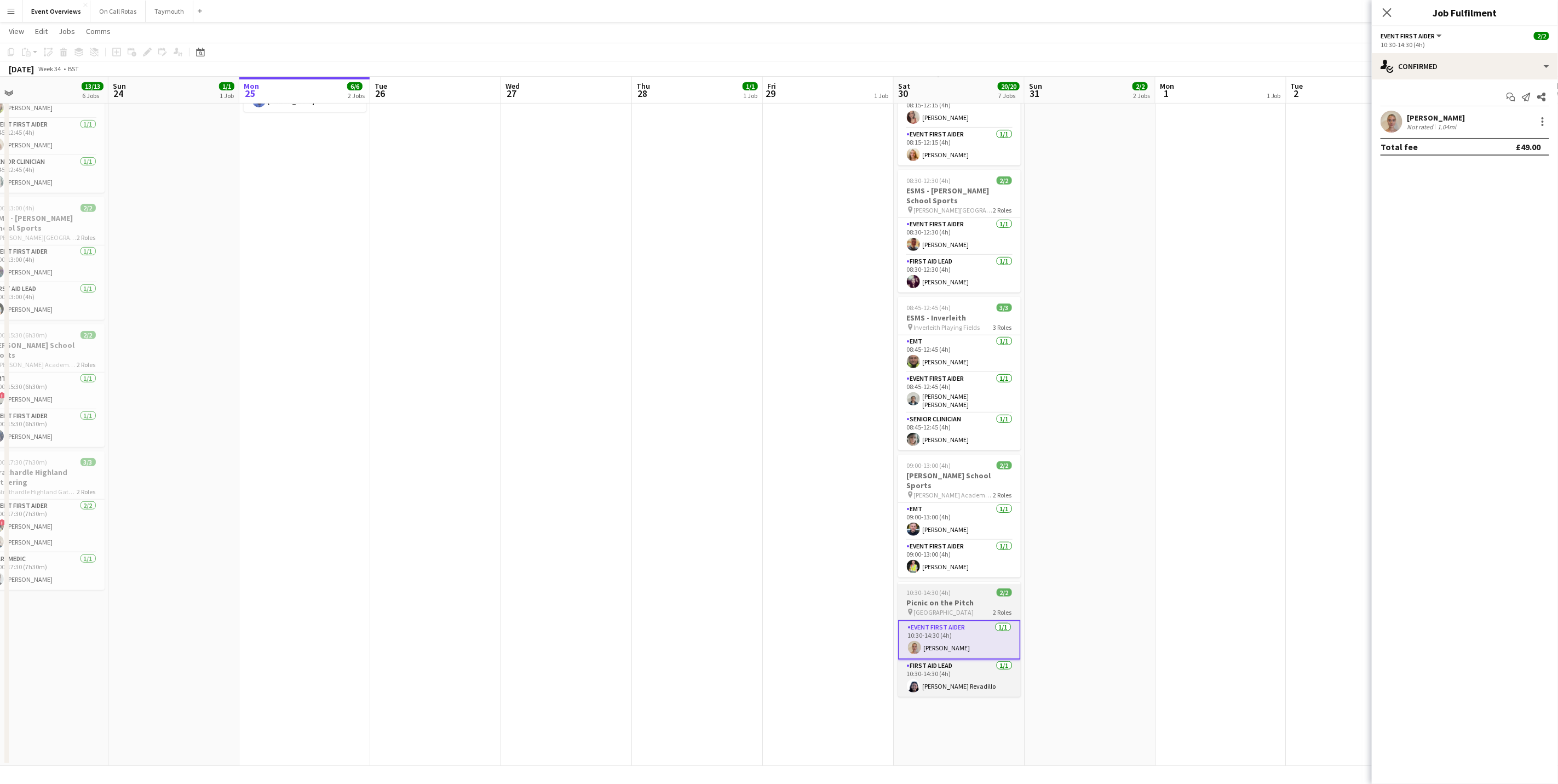
click at [955, 588] on div "10:30-14:30 (4h) 2/2" at bounding box center [959, 592] width 122 height 9
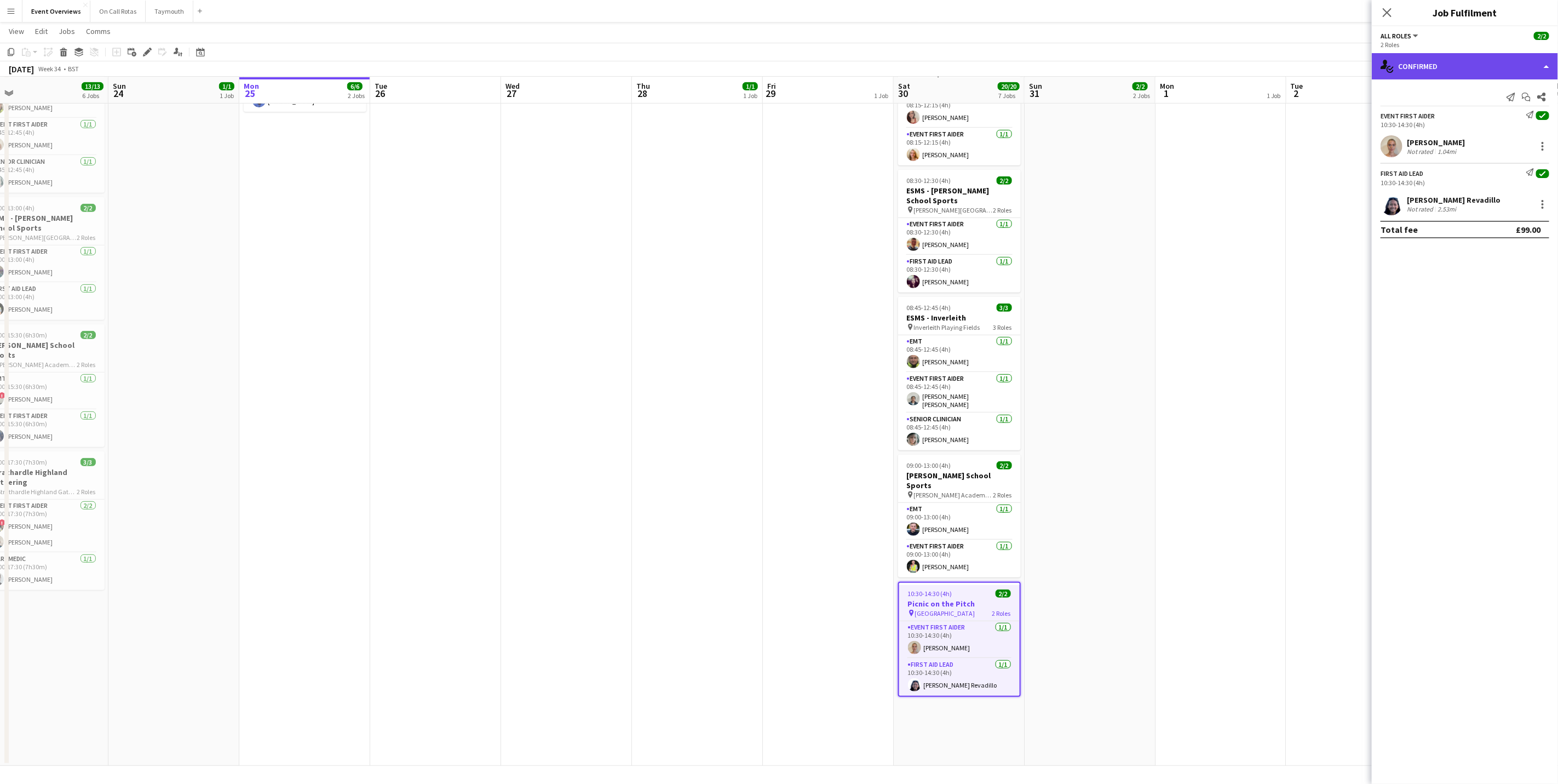
click at [1421, 77] on div "single-neutral-actions-check-2 Confirmed" at bounding box center [1464, 67] width 186 height 27
click at [1508, 125] on div "pen-write Job Details" at bounding box center [1502, 114] width 109 height 22
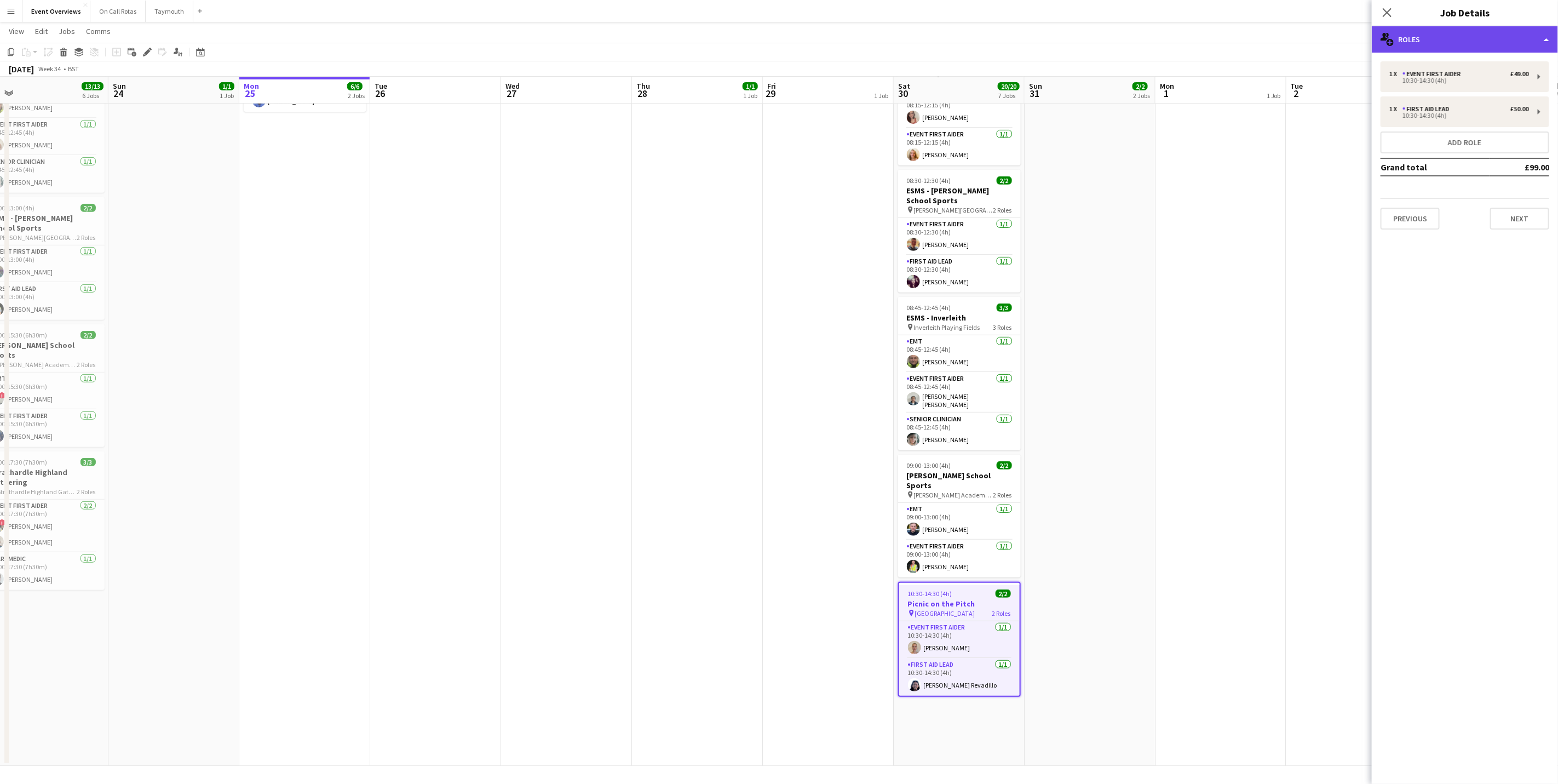
click at [1475, 48] on div "multiple-users-add Roles" at bounding box center [1464, 40] width 186 height 27
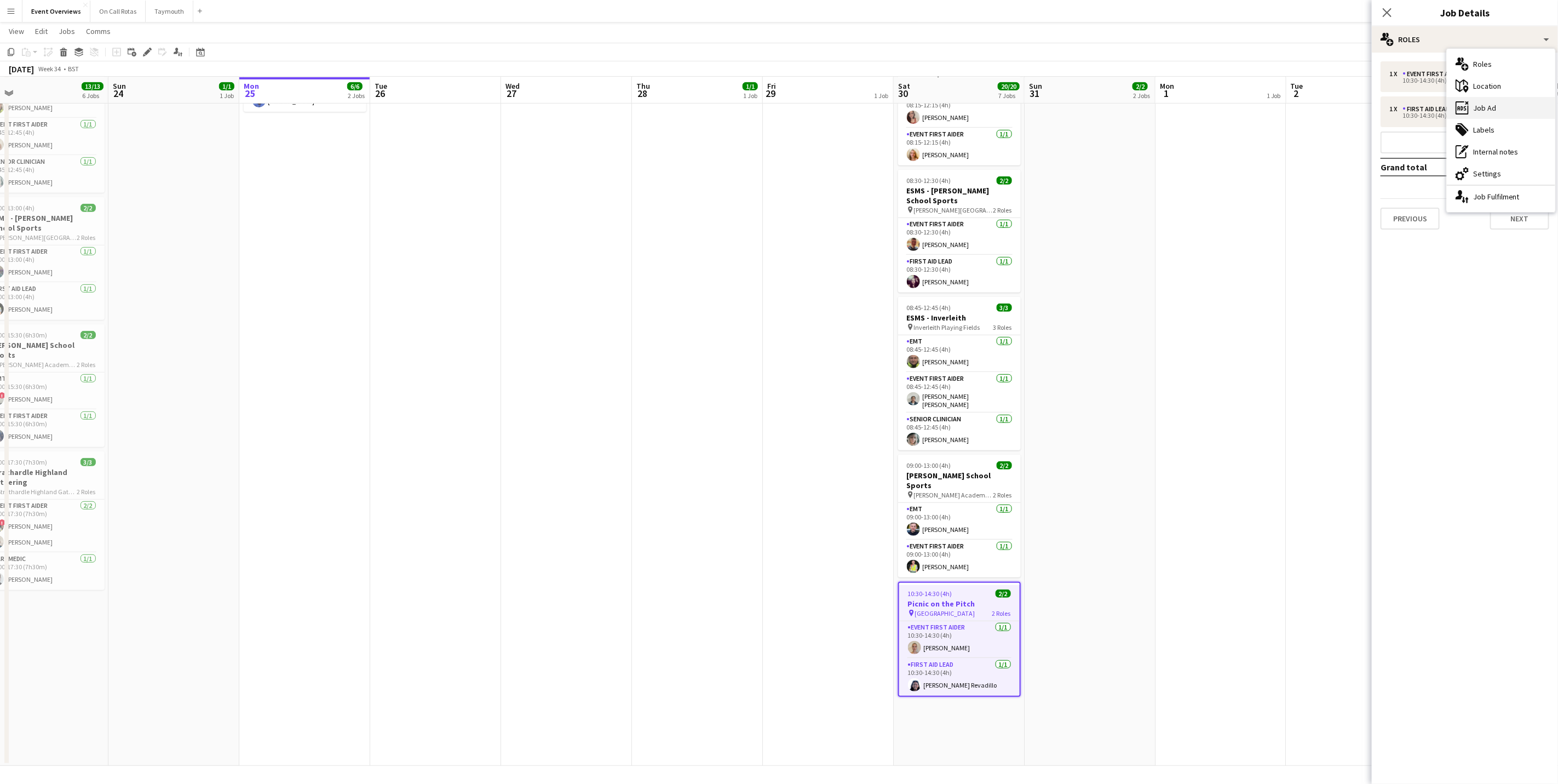
click at [1489, 109] on div "ads-window Job Ad" at bounding box center [1502, 107] width 109 height 22
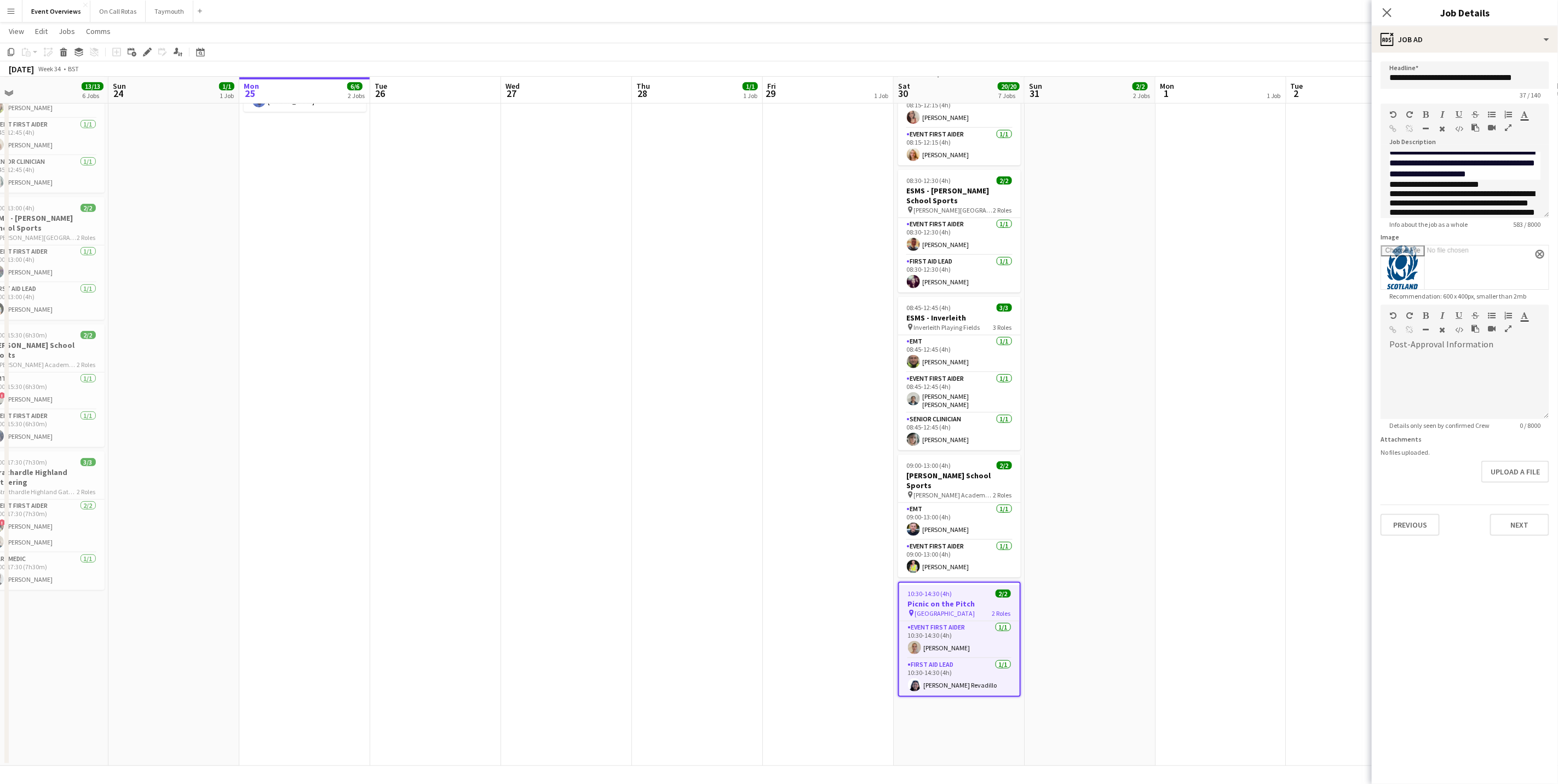
scroll to position [148, 0]
click at [1382, 12] on icon "Close pop-in" at bounding box center [1387, 11] width 11 height 11
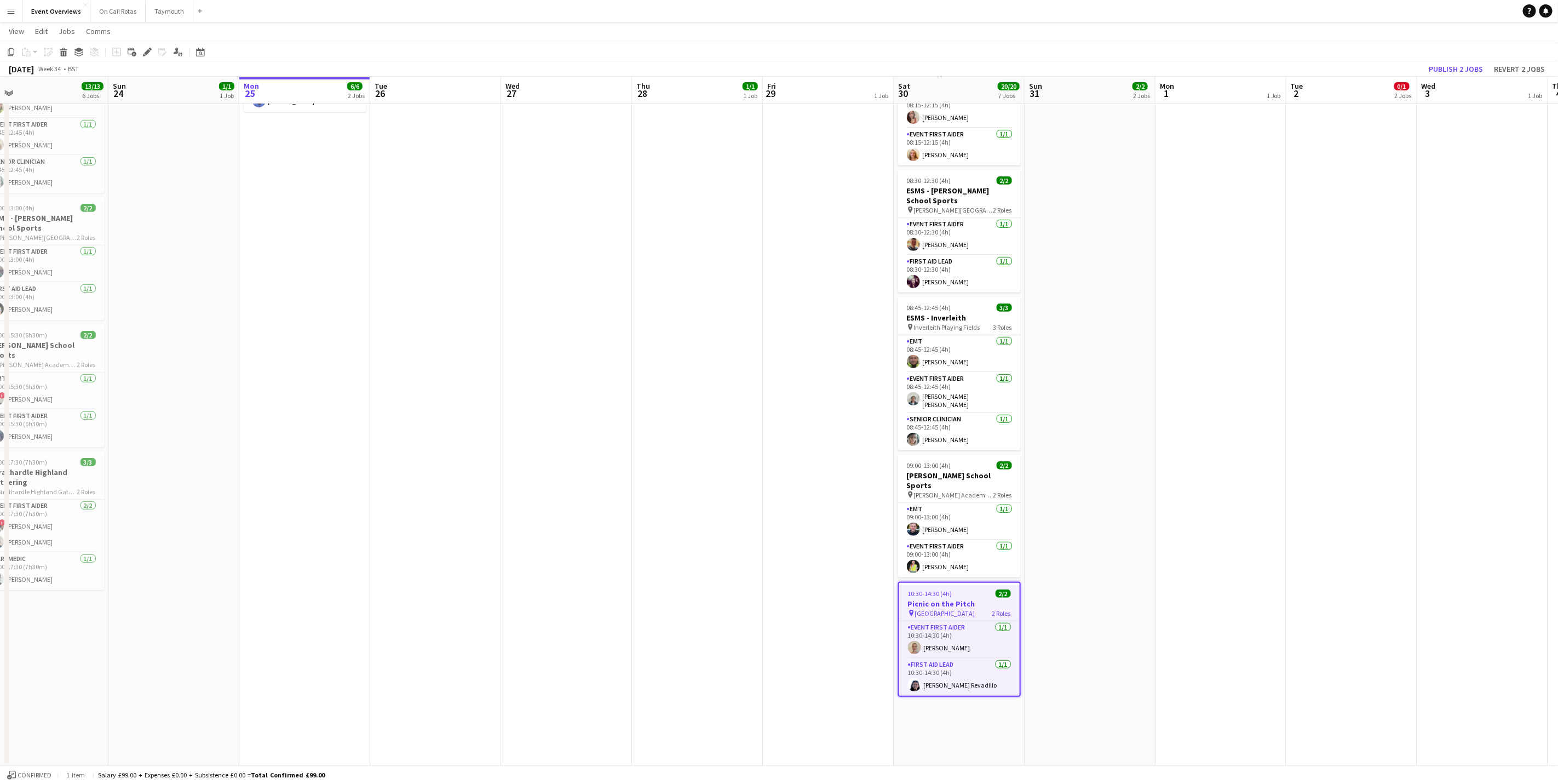
click at [1187, 342] on app-date-cell "MH AL" at bounding box center [1221, 297] width 131 height 938
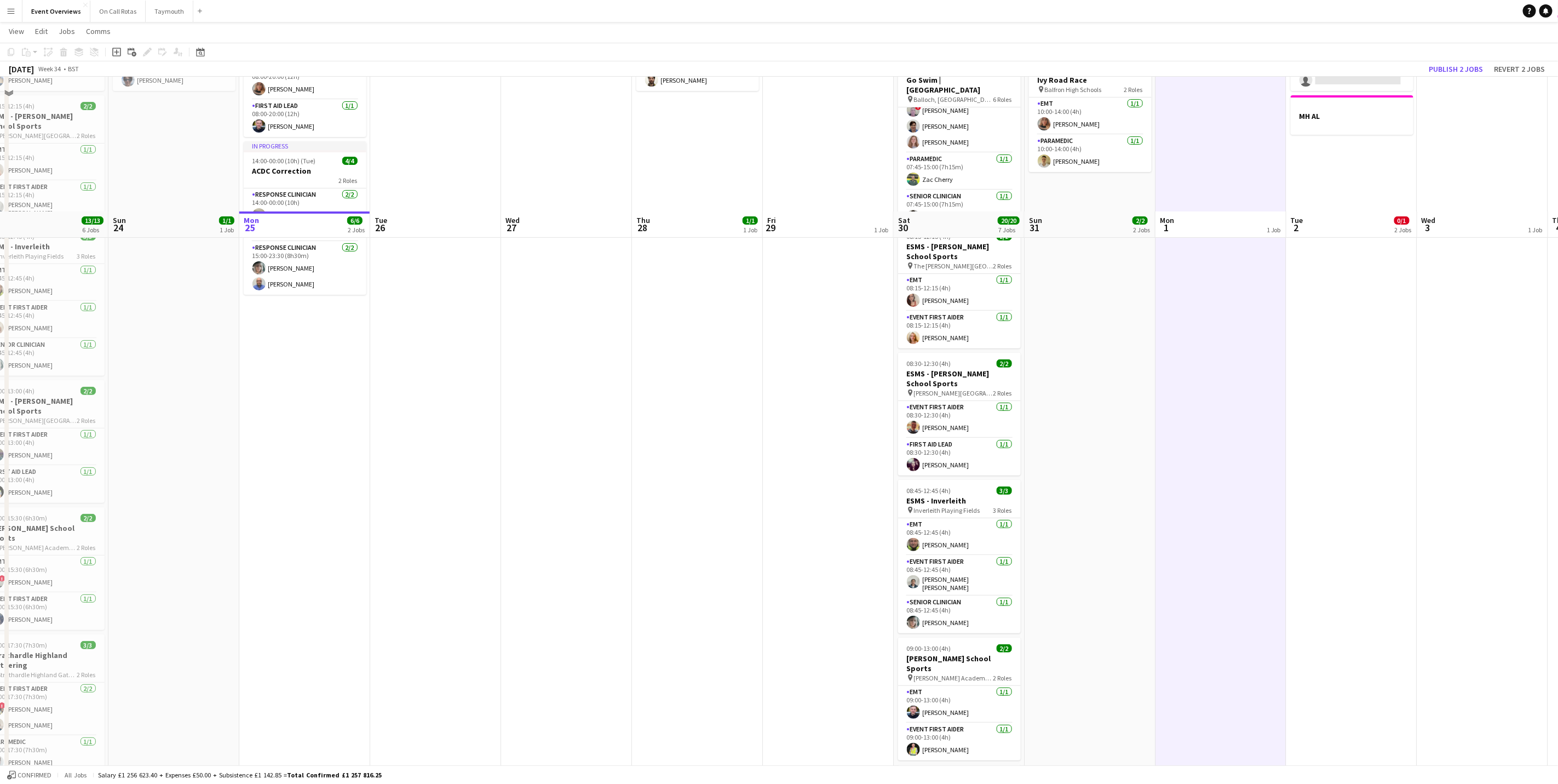
scroll to position [0, 0]
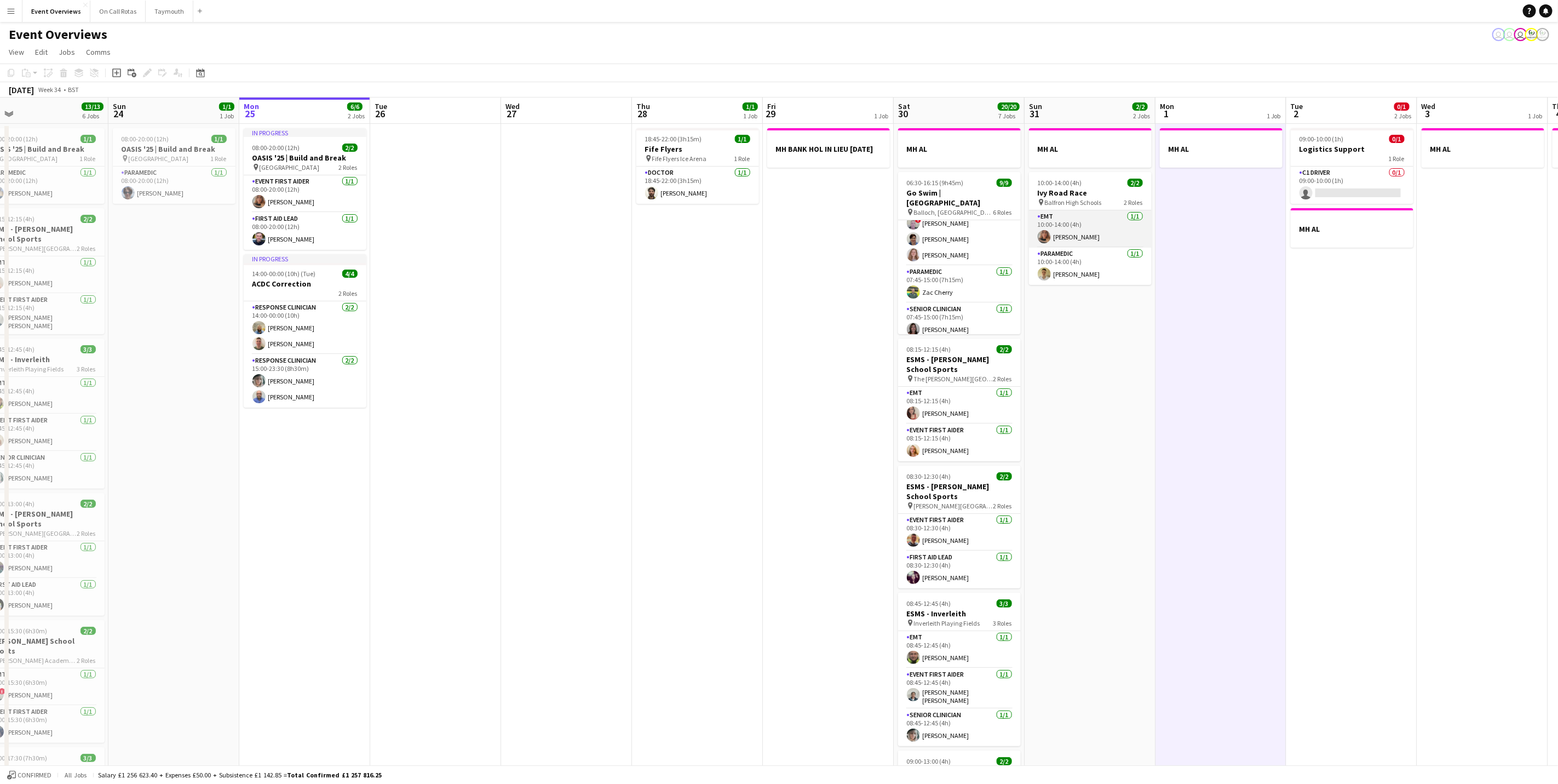
drag, startPoint x: 1070, startPoint y: 222, endPoint x: 1073, endPoint y: 212, distance: 10.4
click at [1070, 222] on app-card-role "EMT [DATE] 10:00-14:00 (4h) [PERSON_NAME]" at bounding box center [1090, 228] width 122 height 37
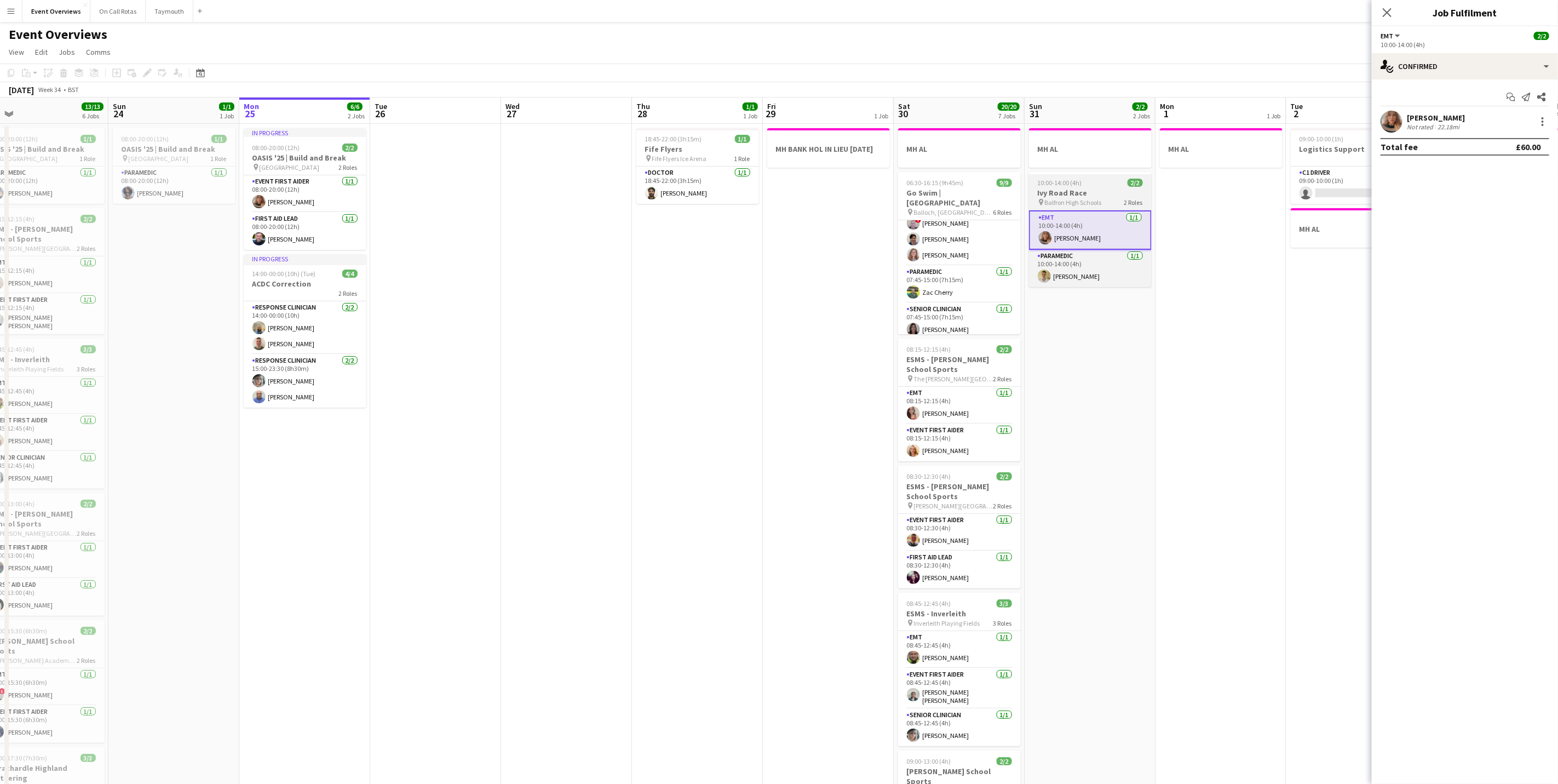
click at [1077, 200] on span "Balfron High Schools" at bounding box center [1074, 202] width 57 height 9
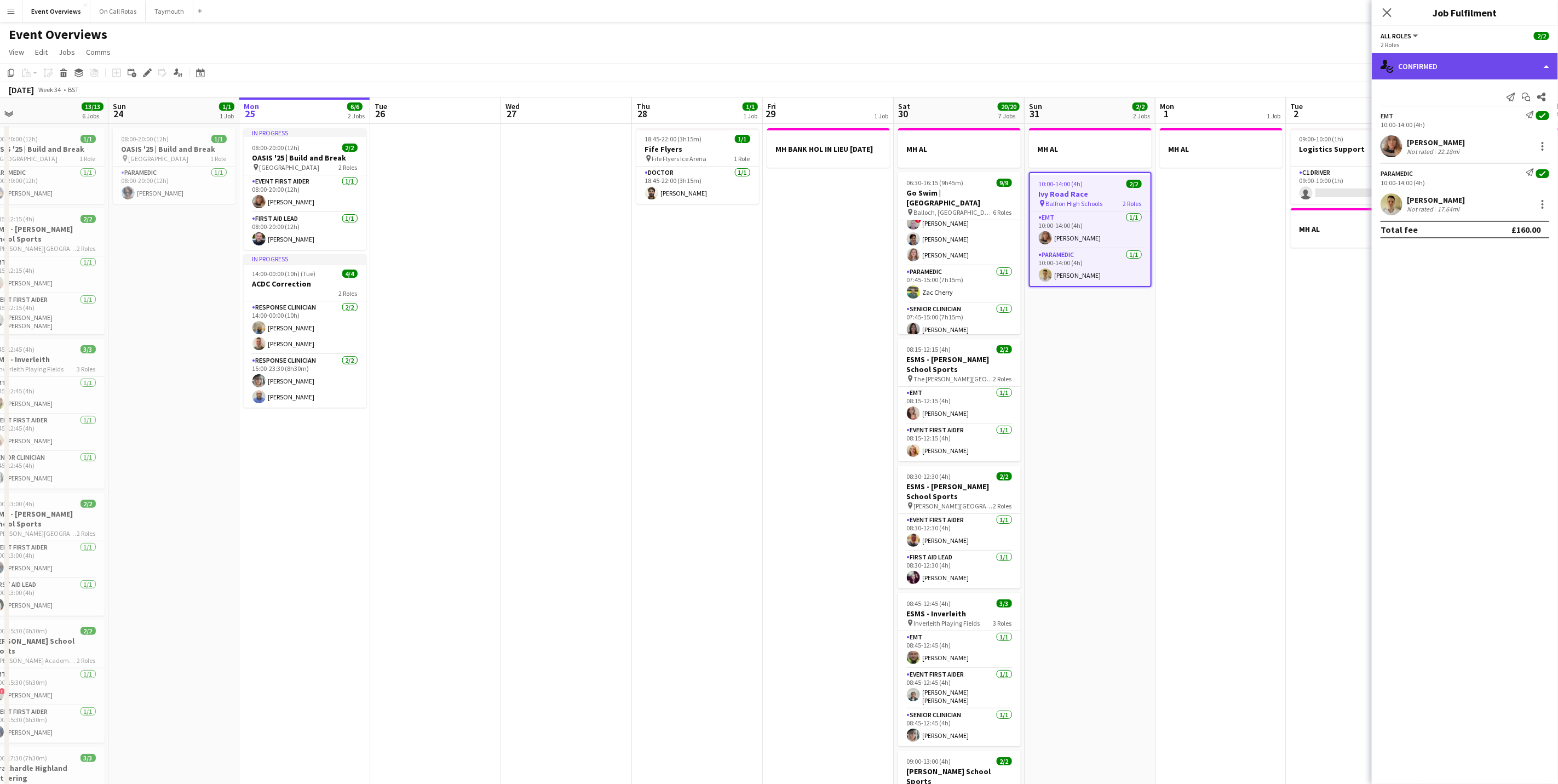
click at [1499, 63] on div "single-neutral-actions-check-2 Confirmed" at bounding box center [1464, 67] width 186 height 27
click at [1493, 115] on div "pen-write Job Details" at bounding box center [1502, 114] width 109 height 22
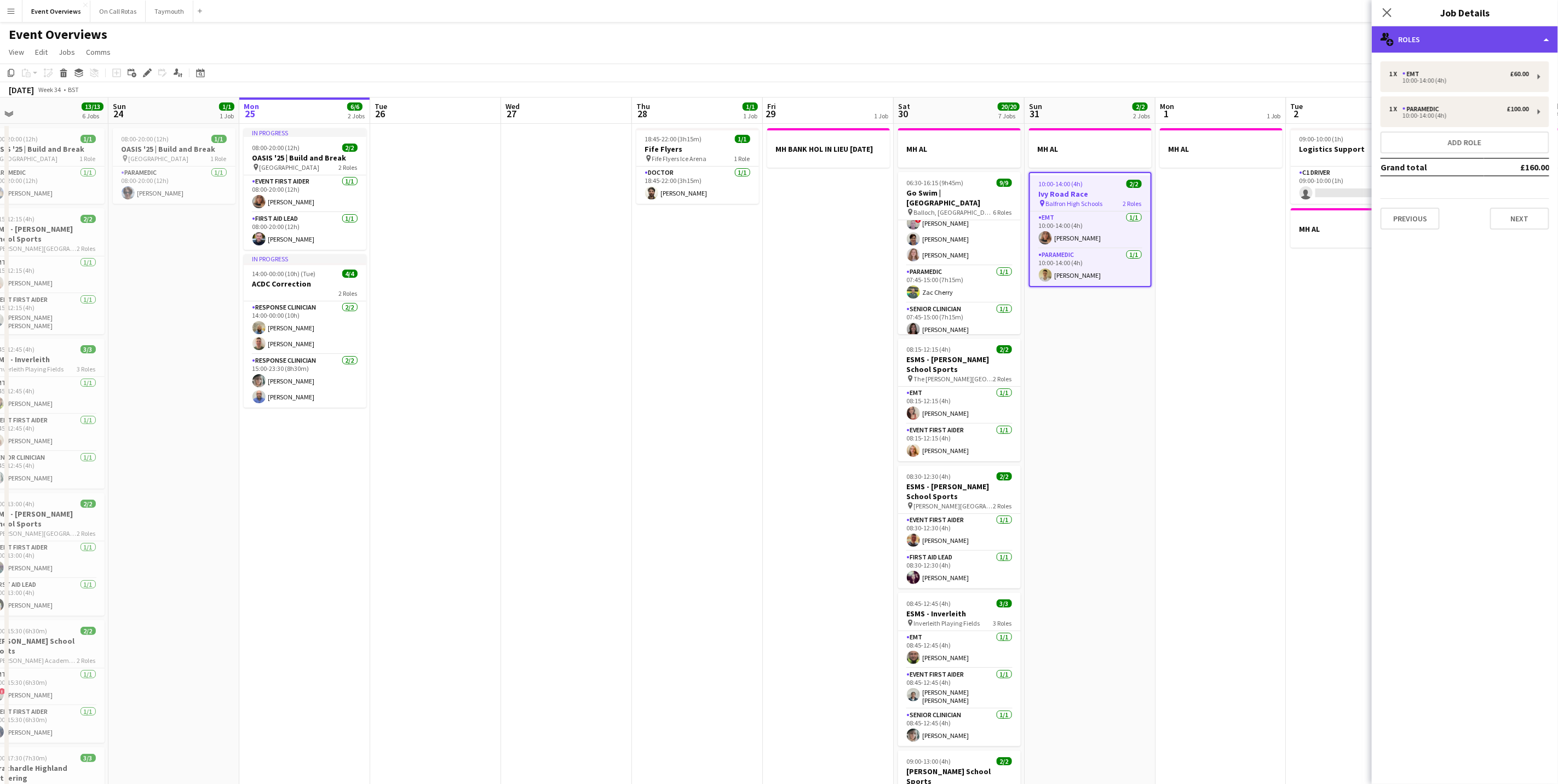
click at [1441, 36] on div "multiple-users-add Roles" at bounding box center [1464, 40] width 186 height 27
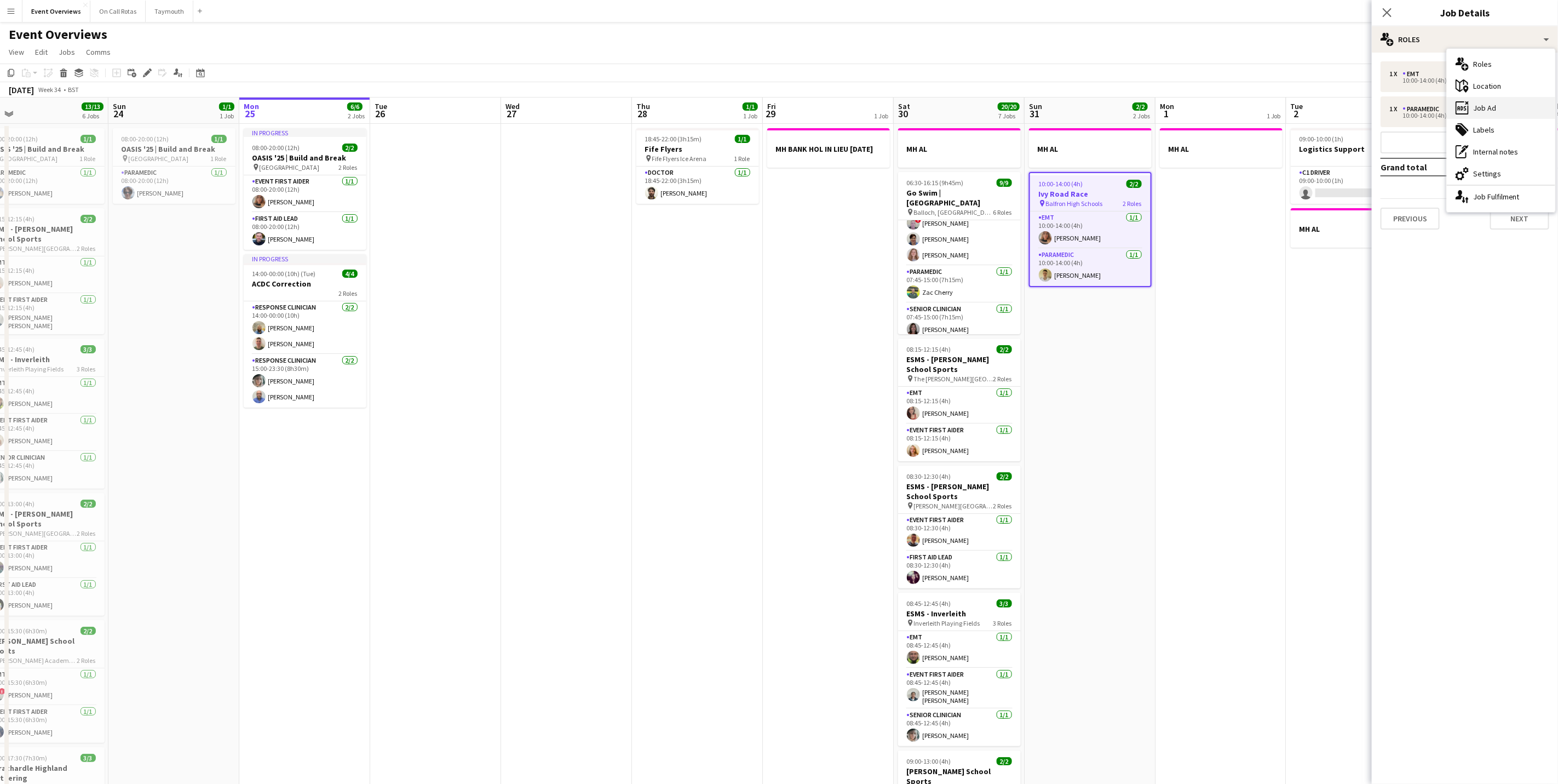
click at [1483, 114] on div "ads-window Job Ad" at bounding box center [1502, 107] width 109 height 22
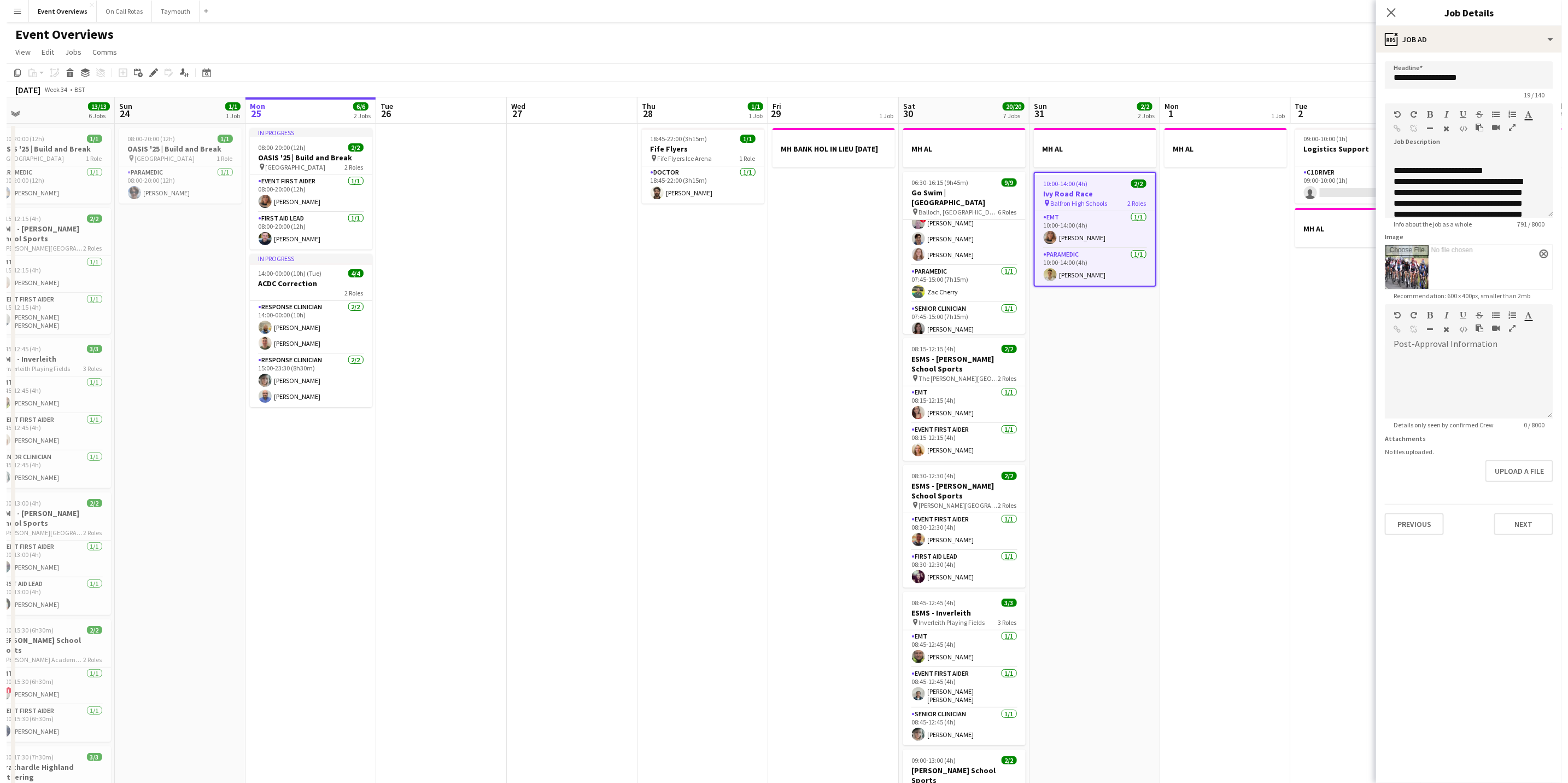
scroll to position [237, 0]
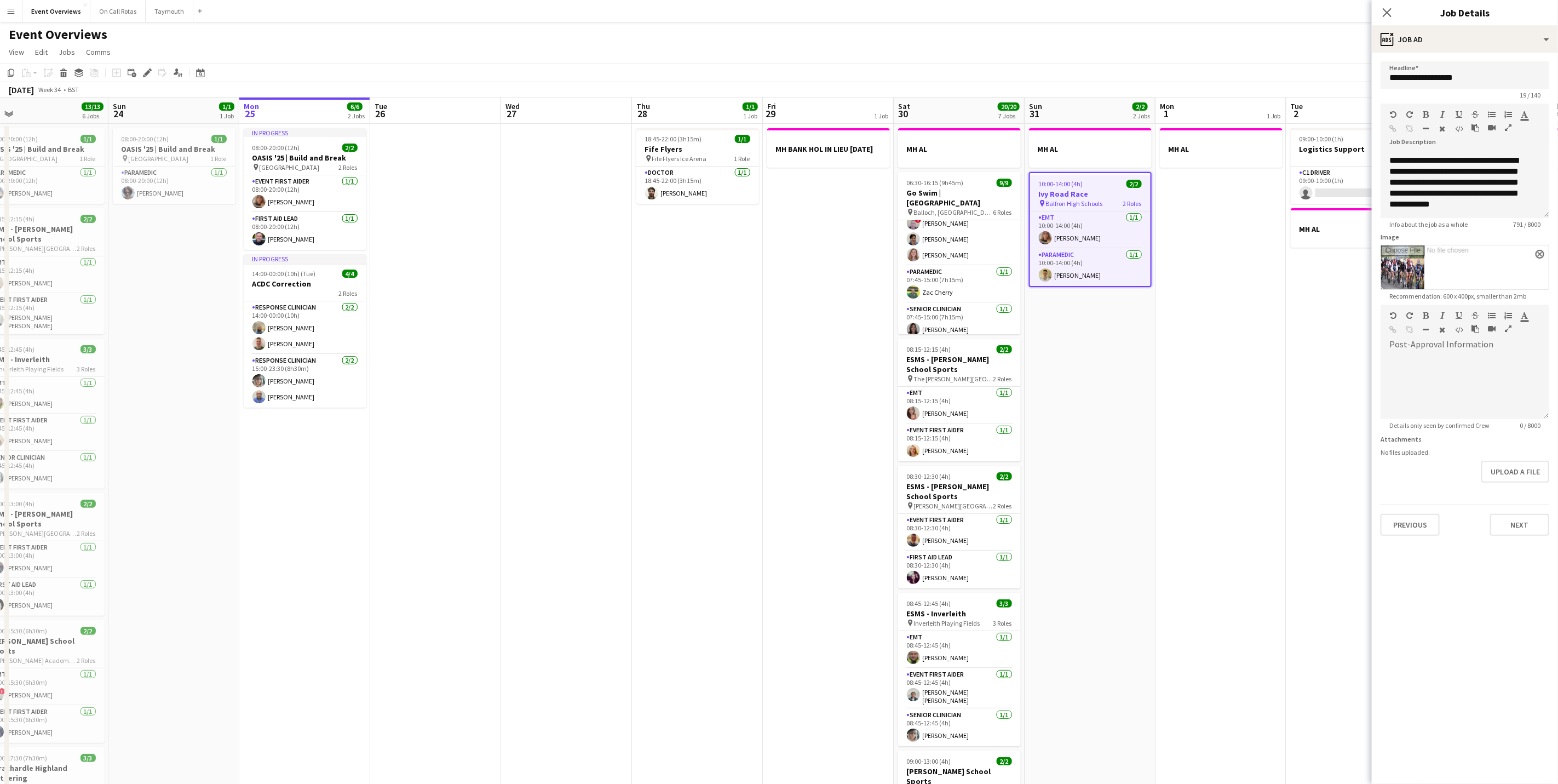
click at [1389, 3] on div "Close pop-in" at bounding box center [1387, 12] width 31 height 25
click at [1387, 11] on icon at bounding box center [1387, 11] width 11 height 11
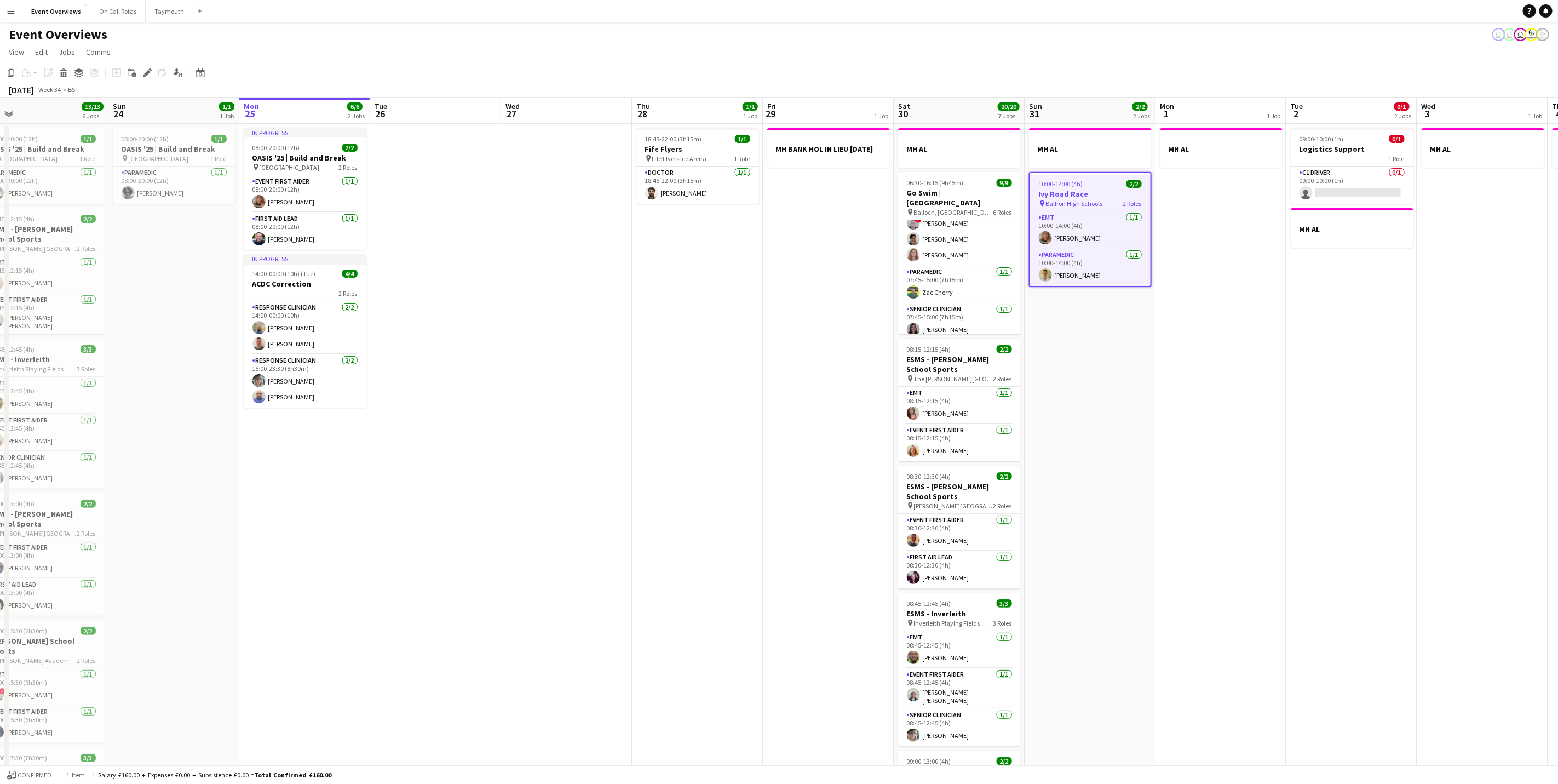
click at [1176, 403] on app-date-cell "MH AL" at bounding box center [1221, 593] width 131 height 938
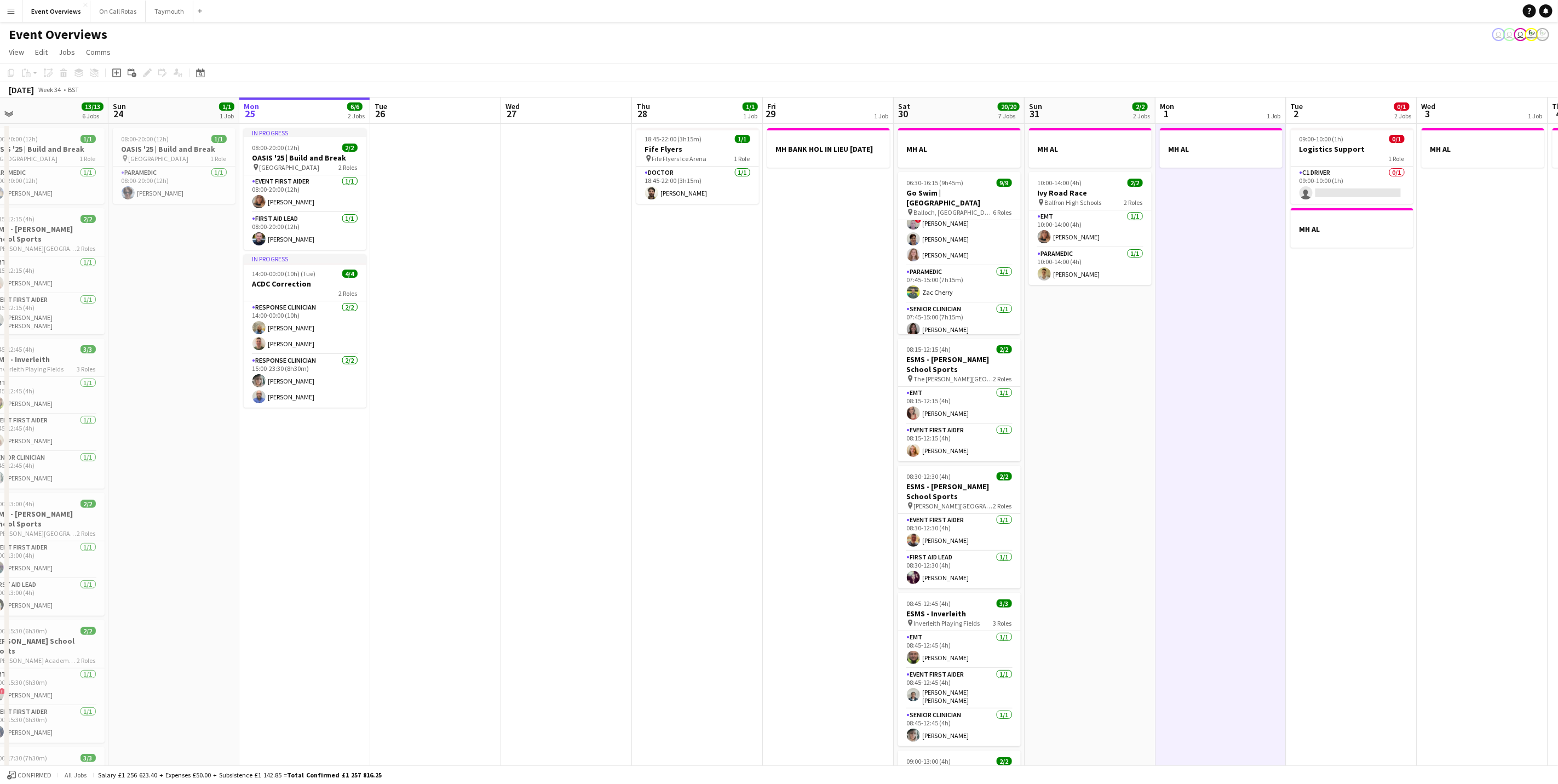
click at [13, 7] on app-icon "Menu" at bounding box center [11, 11] width 9 height 9
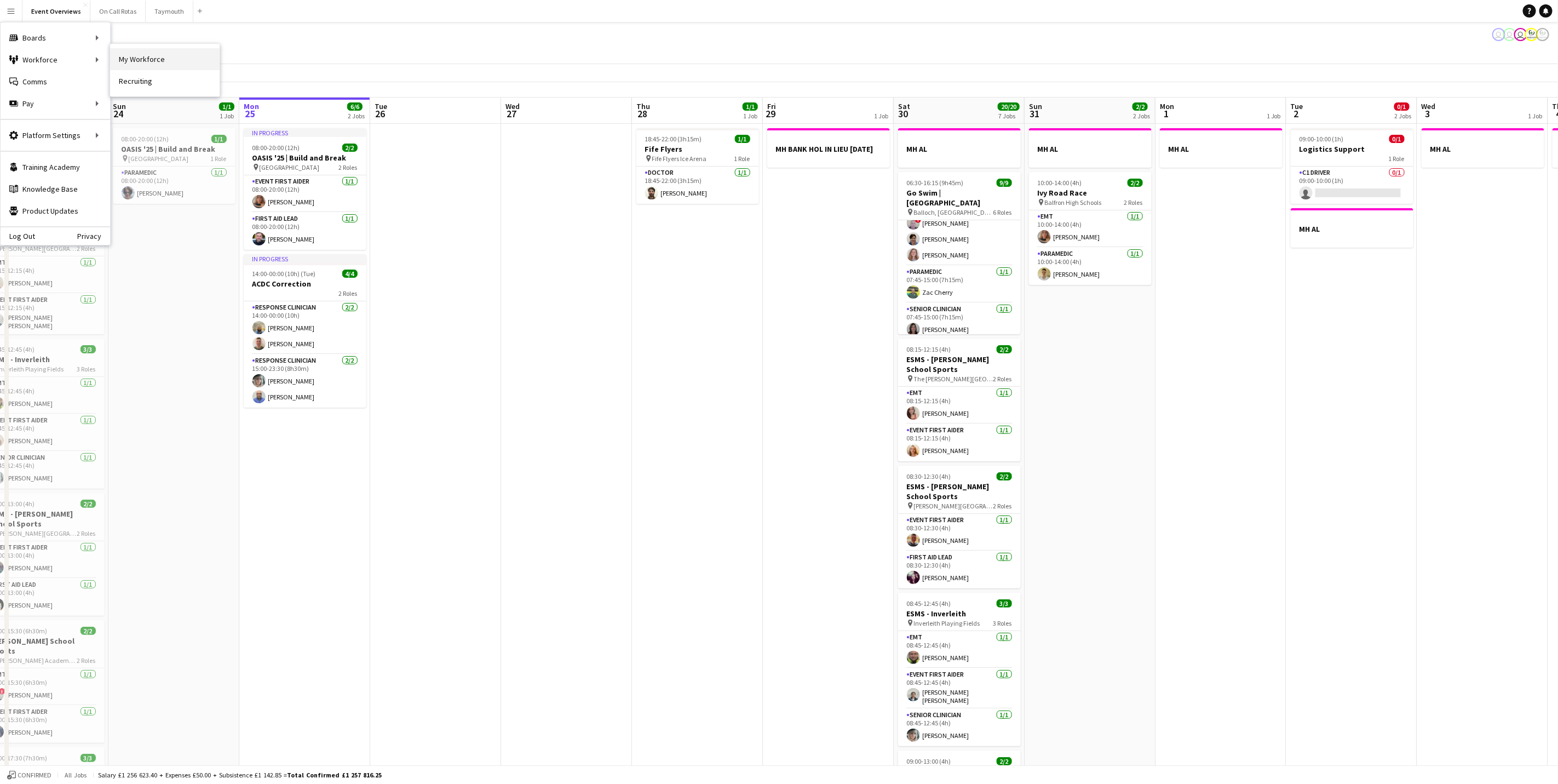
click at [122, 50] on link "My Workforce" at bounding box center [164, 58] width 110 height 22
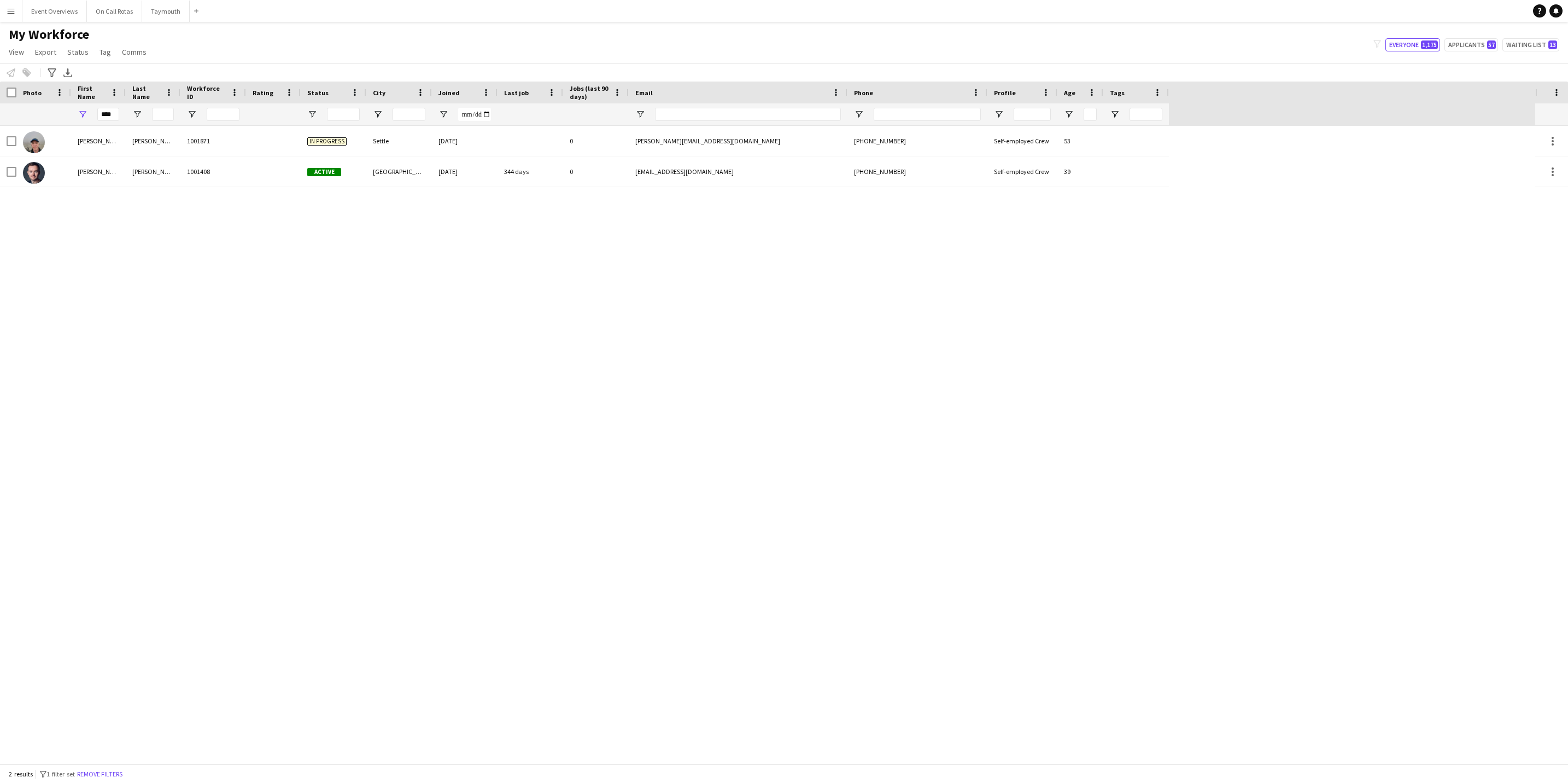
click at [640, 459] on div "[PERSON_NAME] 1001871 In progress Settle [DATE] 0 [PERSON_NAME][EMAIL_ADDRESS][…" at bounding box center [767, 444] width 1535 height 638
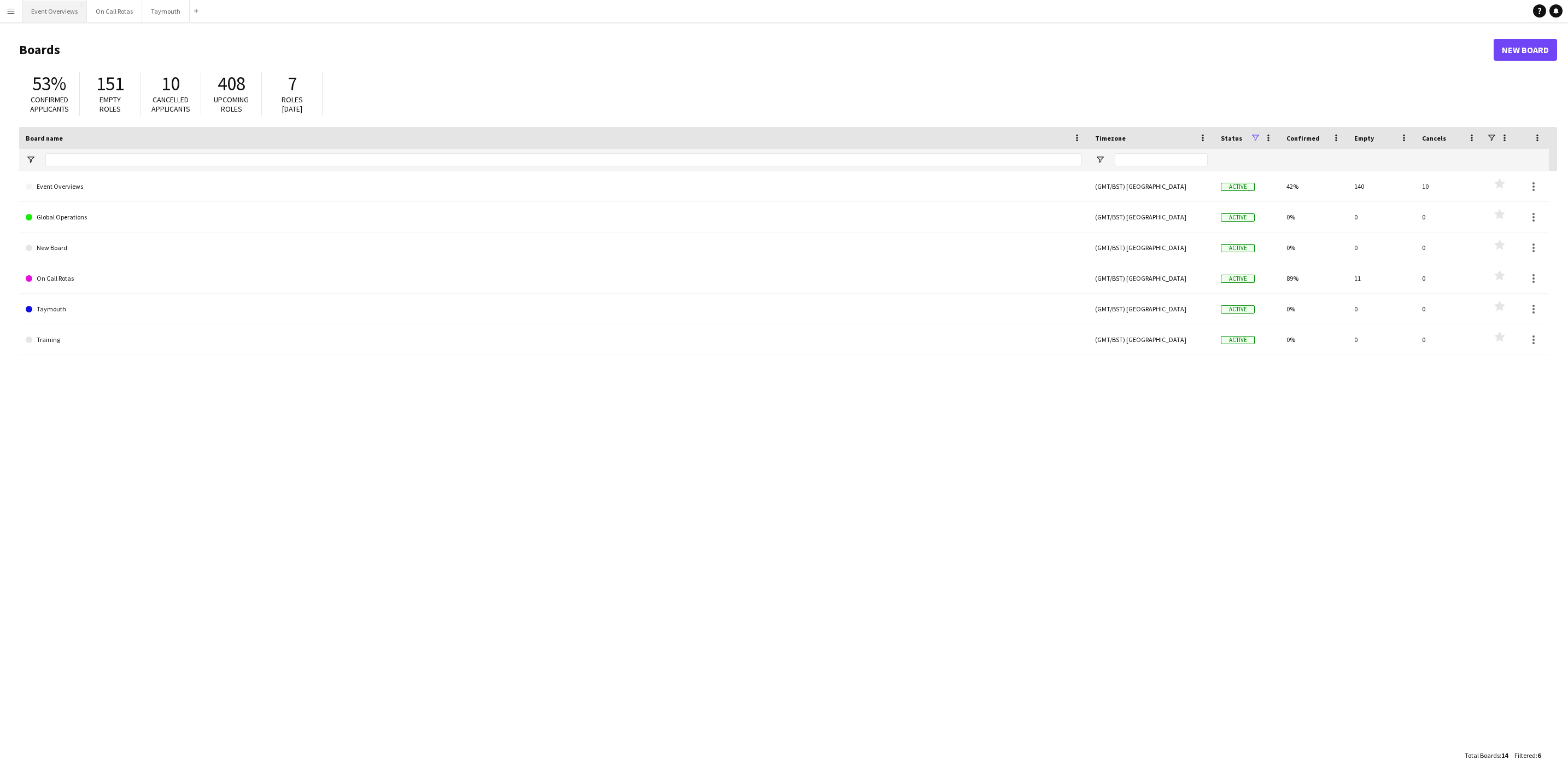
click at [32, 5] on button "Event Overviews Close" at bounding box center [55, 11] width 65 height 21
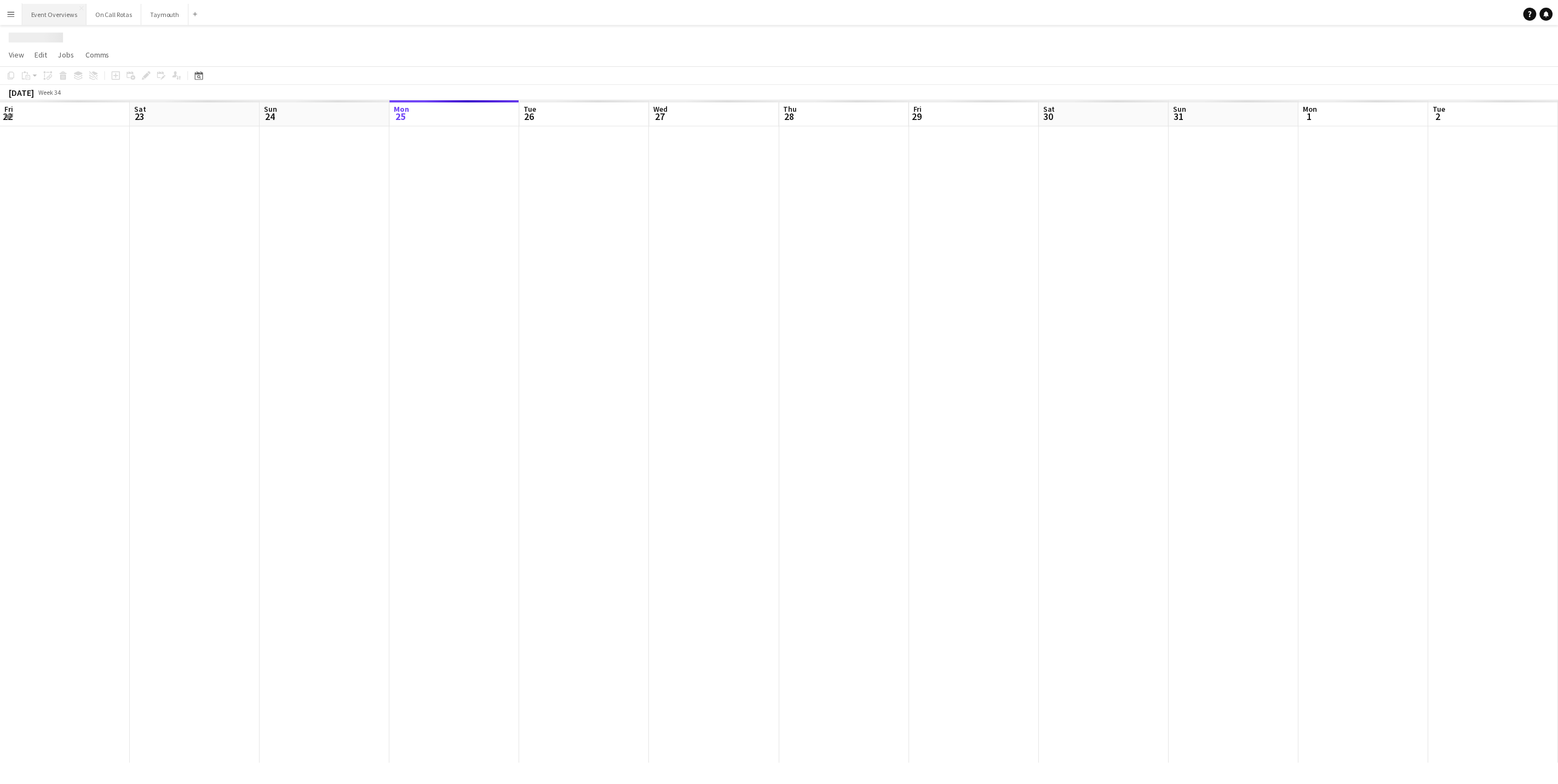
scroll to position [0, 262]
